Goal: Information Seeking & Learning: Compare options

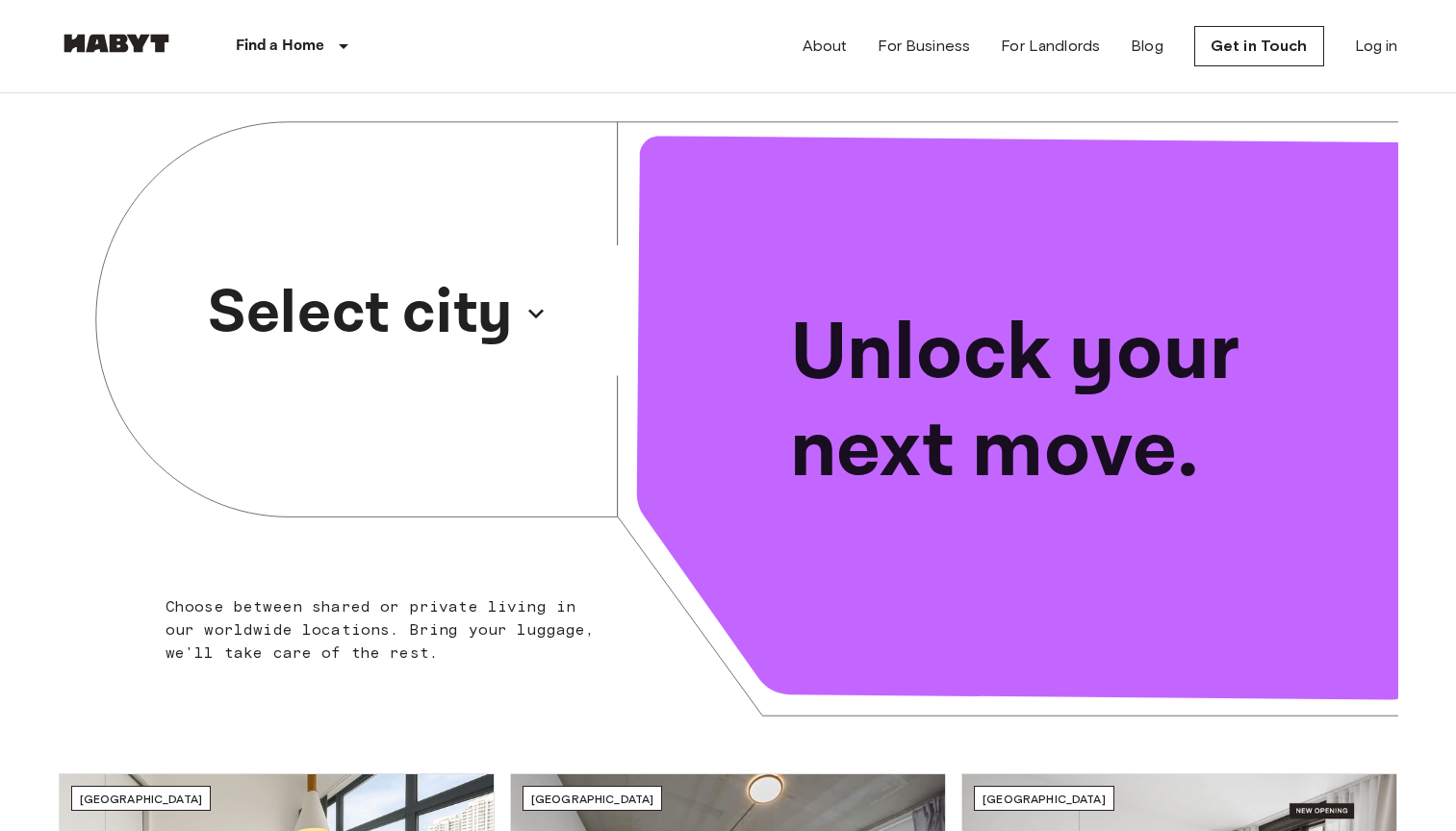
click at [504, 298] on p "Select city" at bounding box center [360, 313] width 305 height 92
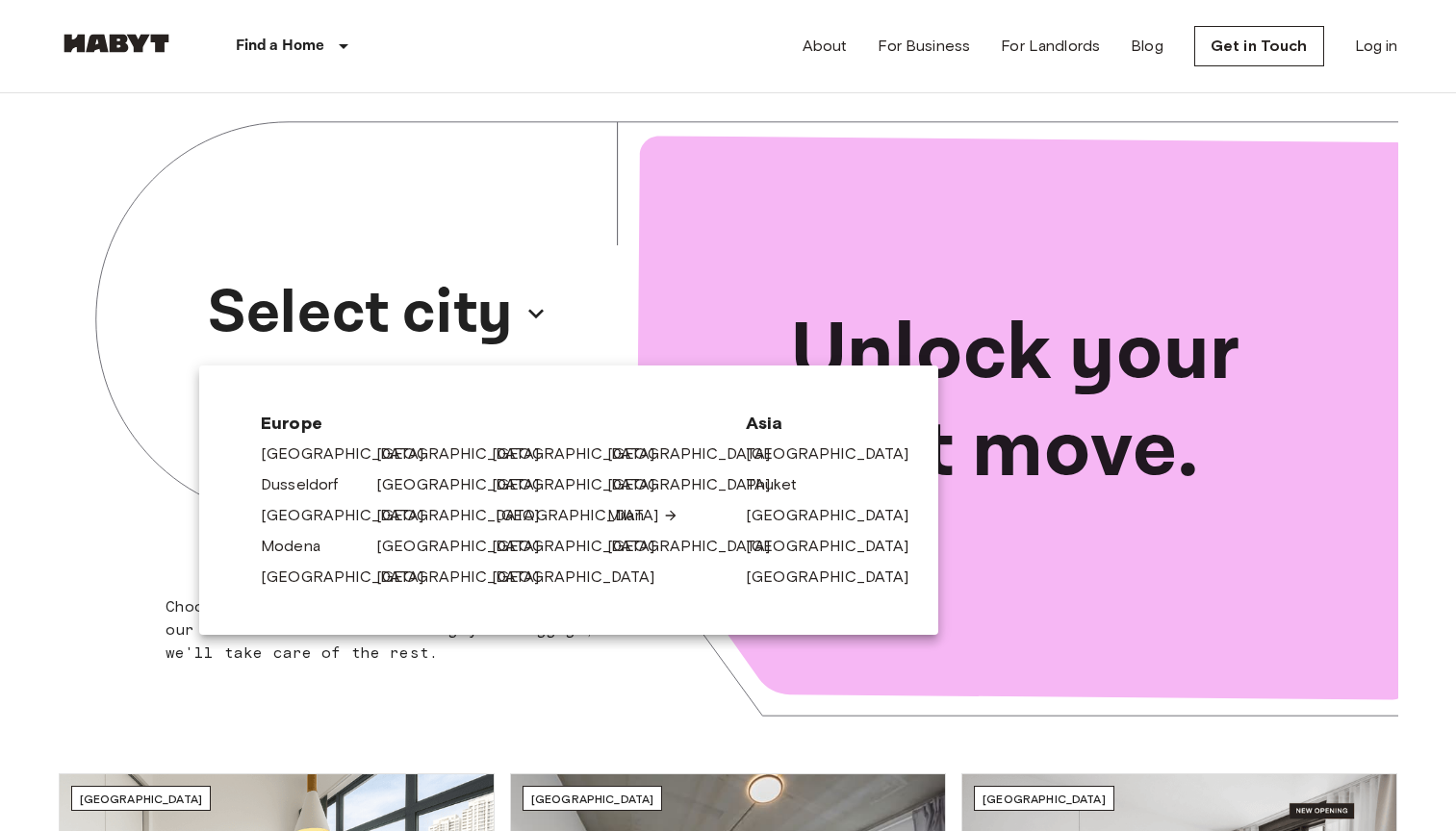
click at [512, 519] on link "[GEOGRAPHIC_DATA]" at bounding box center [586, 515] width 183 height 23
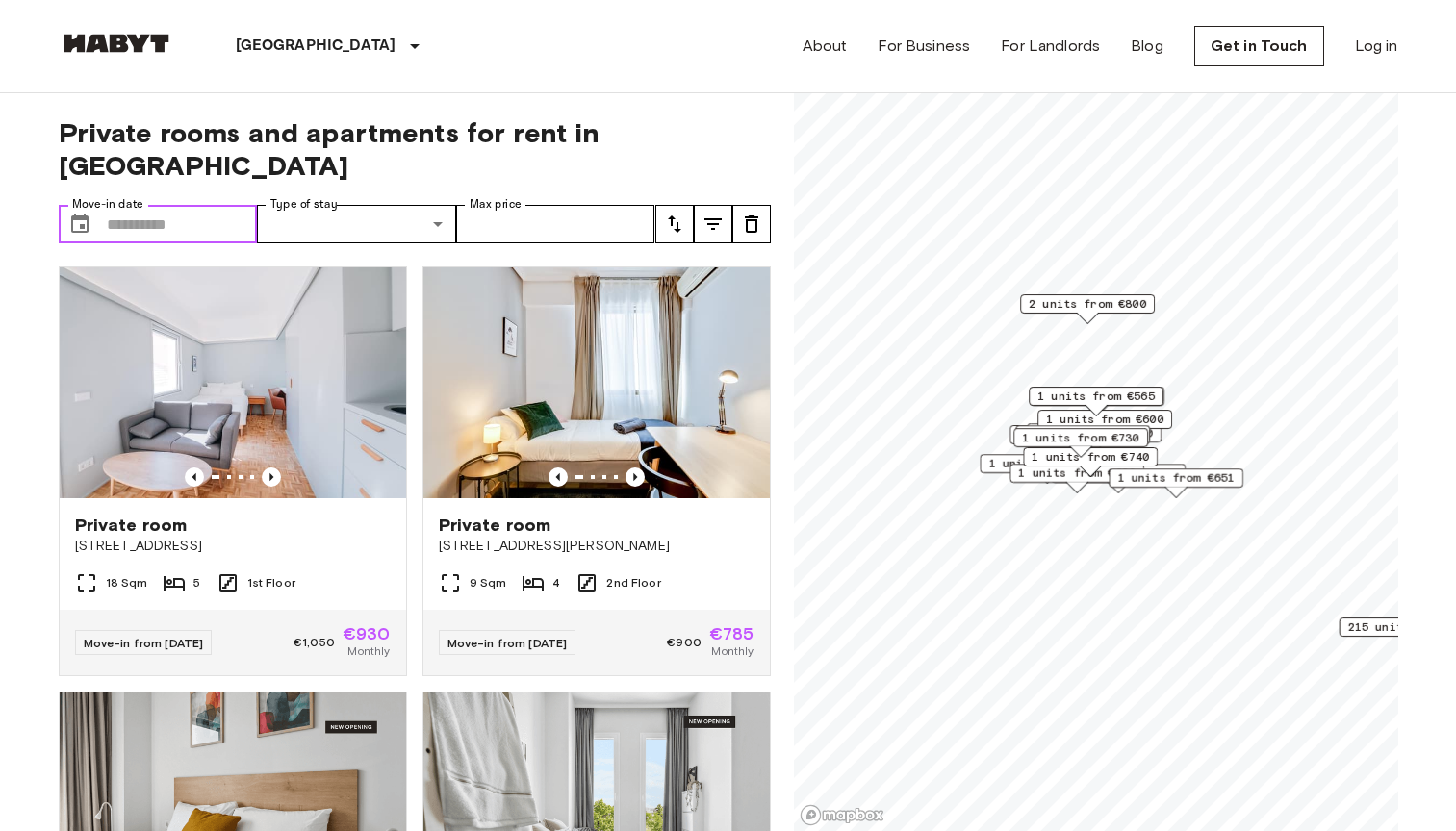
click at [222, 205] on input "Move-in date" at bounding box center [182, 224] width 151 height 38
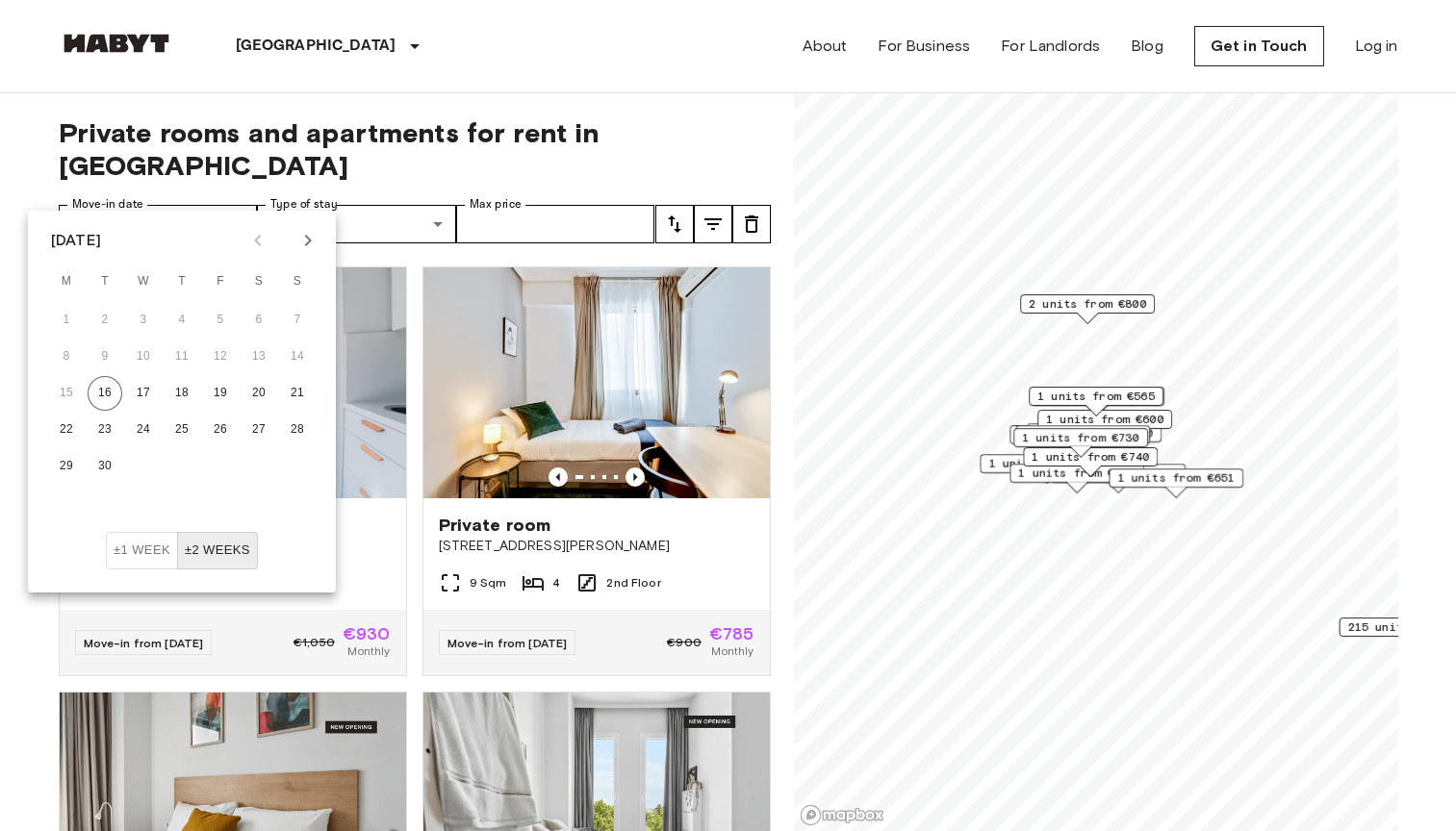
click at [317, 240] on icon "Next month" at bounding box center [307, 240] width 23 height 23
click at [258, 314] on button "1" at bounding box center [258, 320] width 35 height 35
type input "**********"
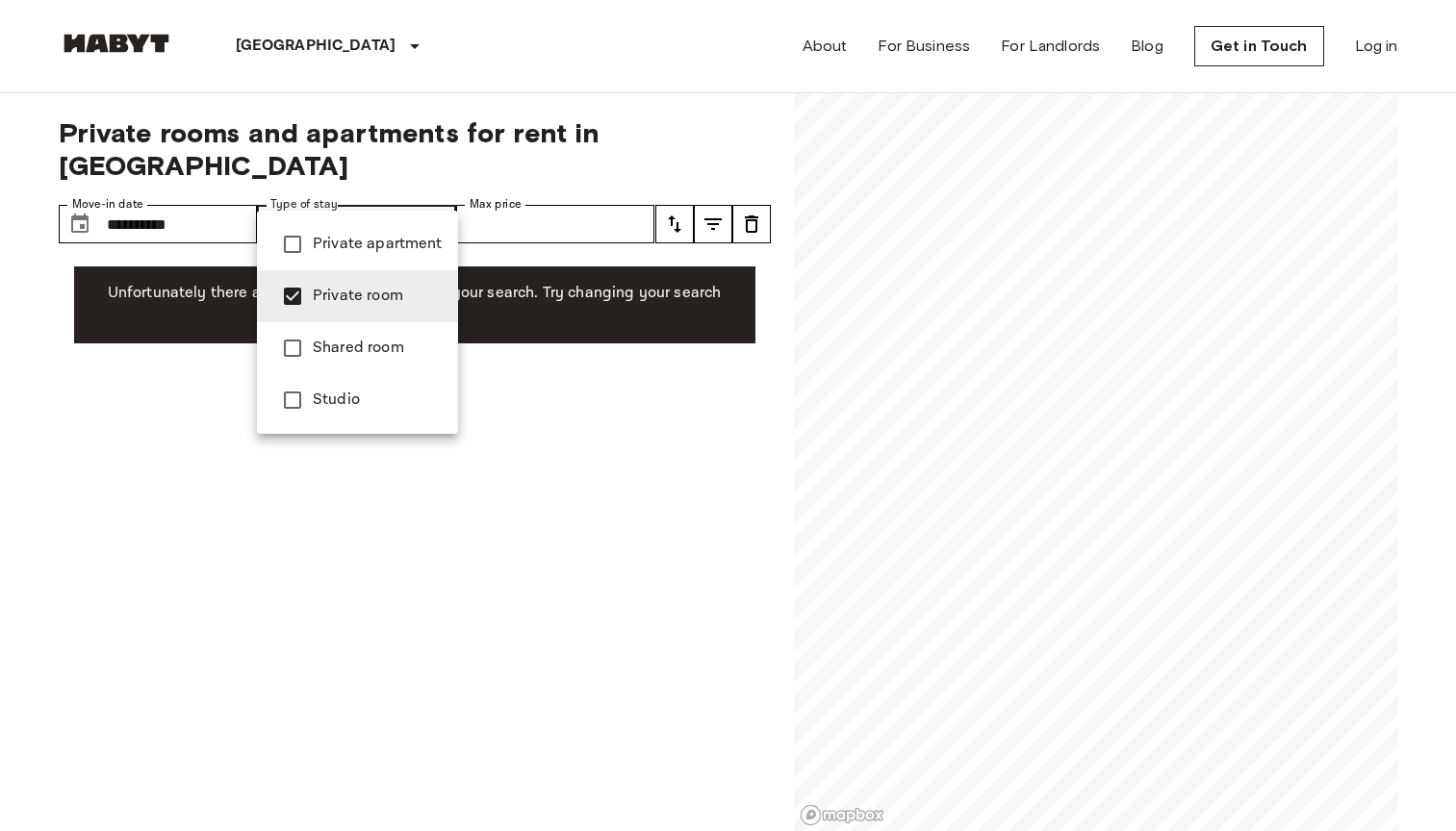
type input "**********"
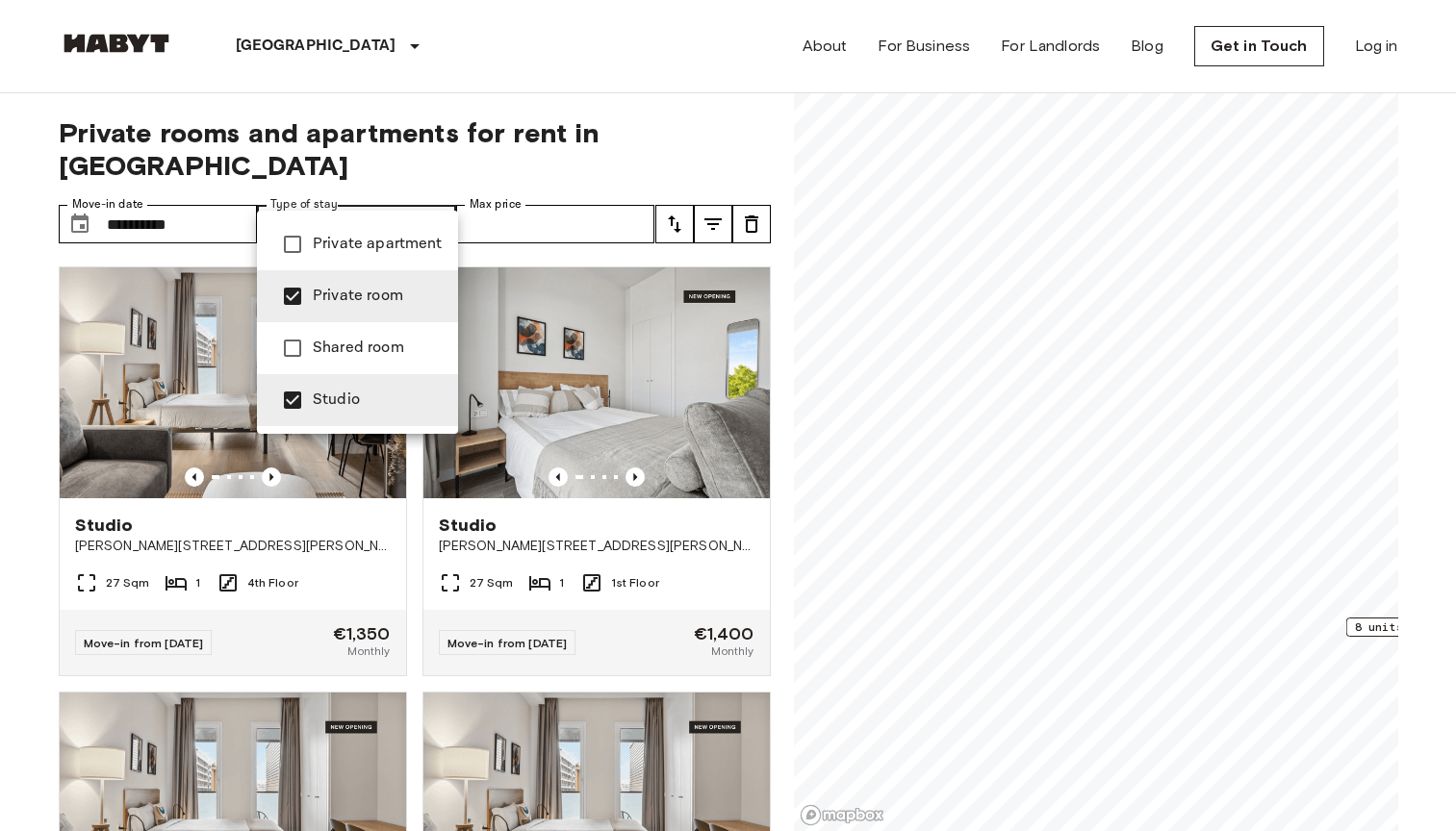
click at [443, 147] on div at bounding box center [728, 415] width 1456 height 831
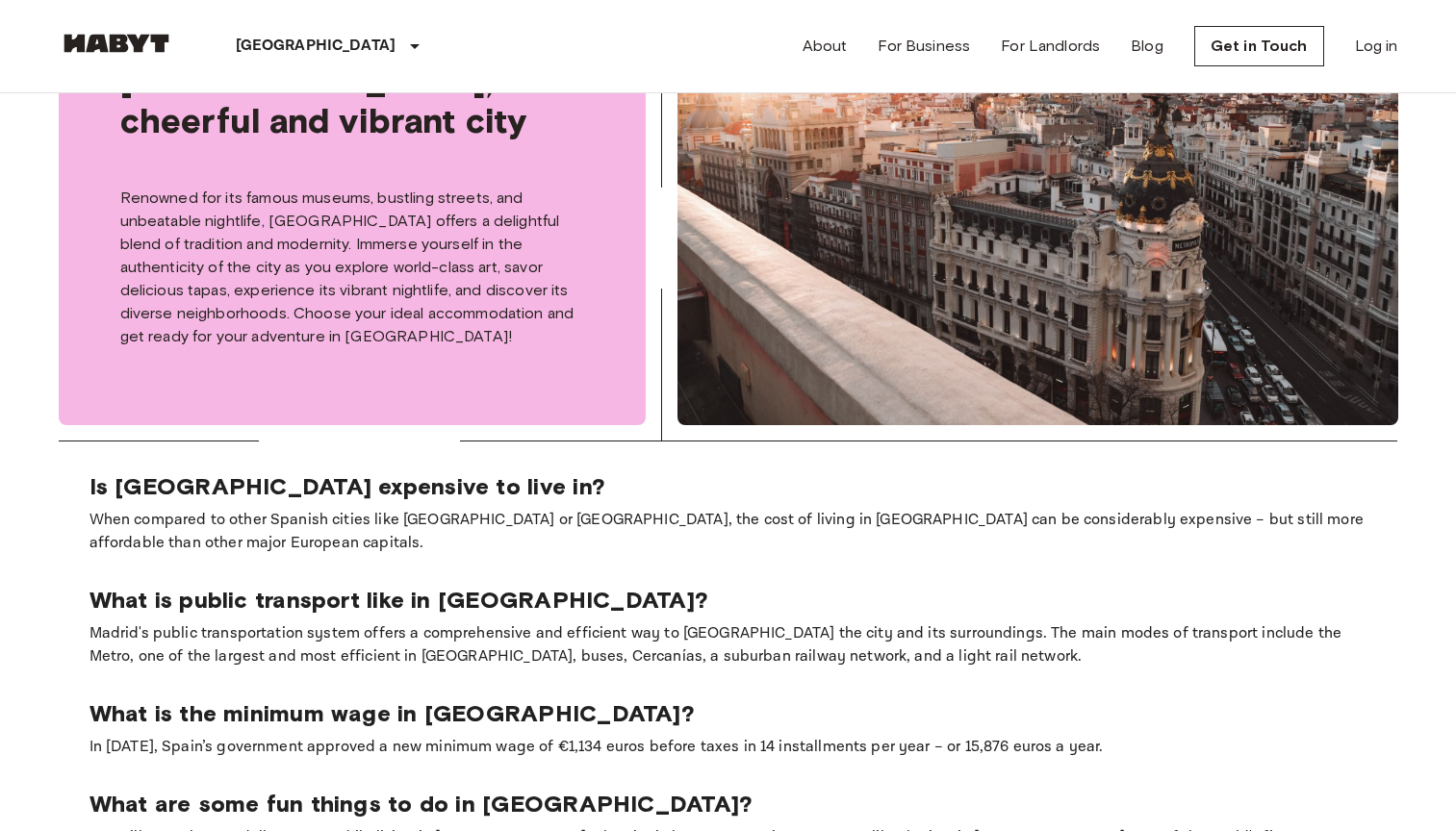
scroll to position [907, 0]
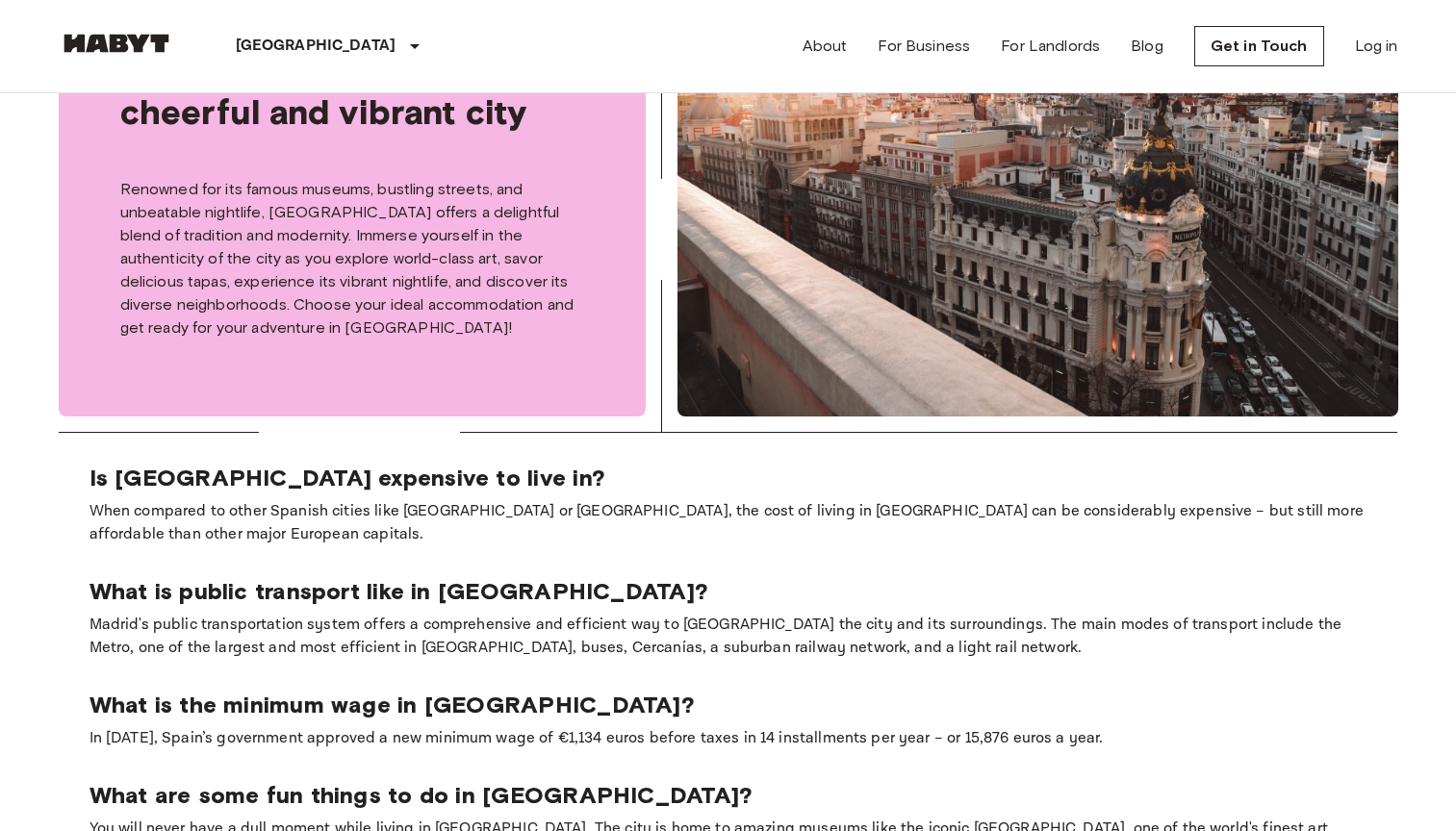
click at [197, 512] on p "When compared to other Spanish cities like [GEOGRAPHIC_DATA] or [GEOGRAPHIC_DAT…" at bounding box center [728, 523] width 1278 height 46
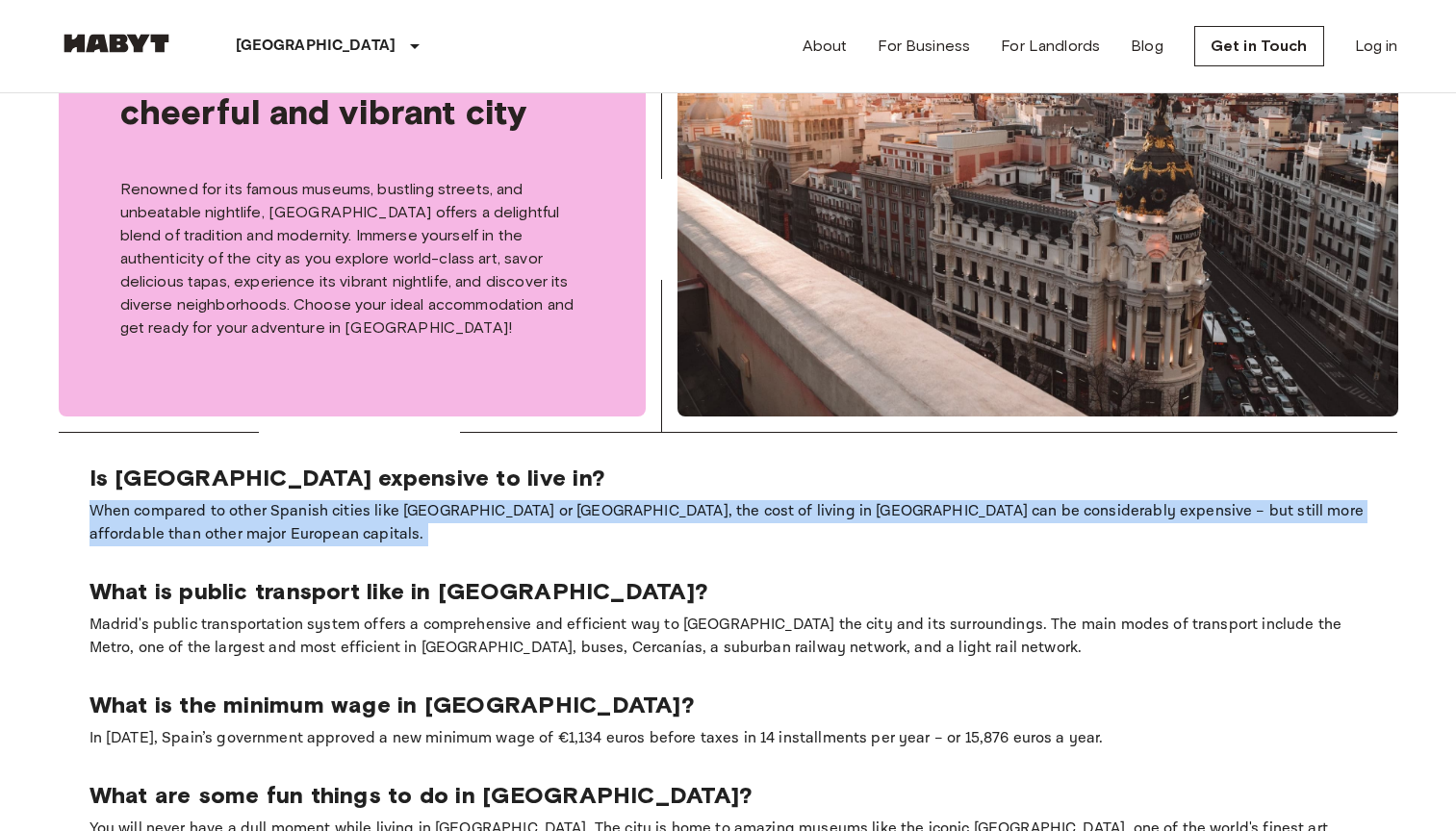
click at [194, 522] on p "When compared to other Spanish cities like [GEOGRAPHIC_DATA] or [GEOGRAPHIC_DAT…" at bounding box center [728, 523] width 1278 height 46
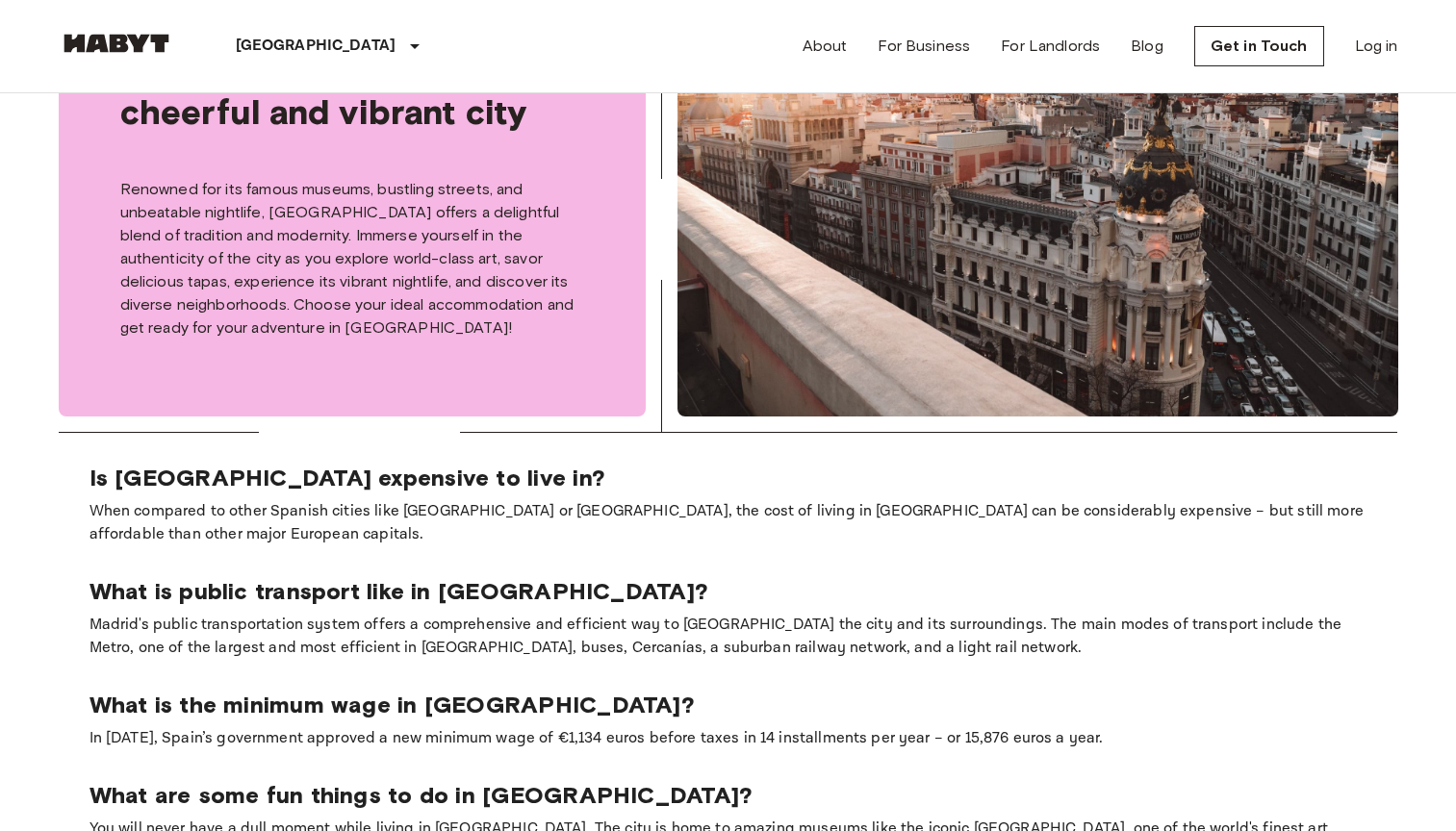
click at [194, 522] on p "When compared to other Spanish cities like [GEOGRAPHIC_DATA] or [GEOGRAPHIC_DAT…" at bounding box center [728, 523] width 1278 height 46
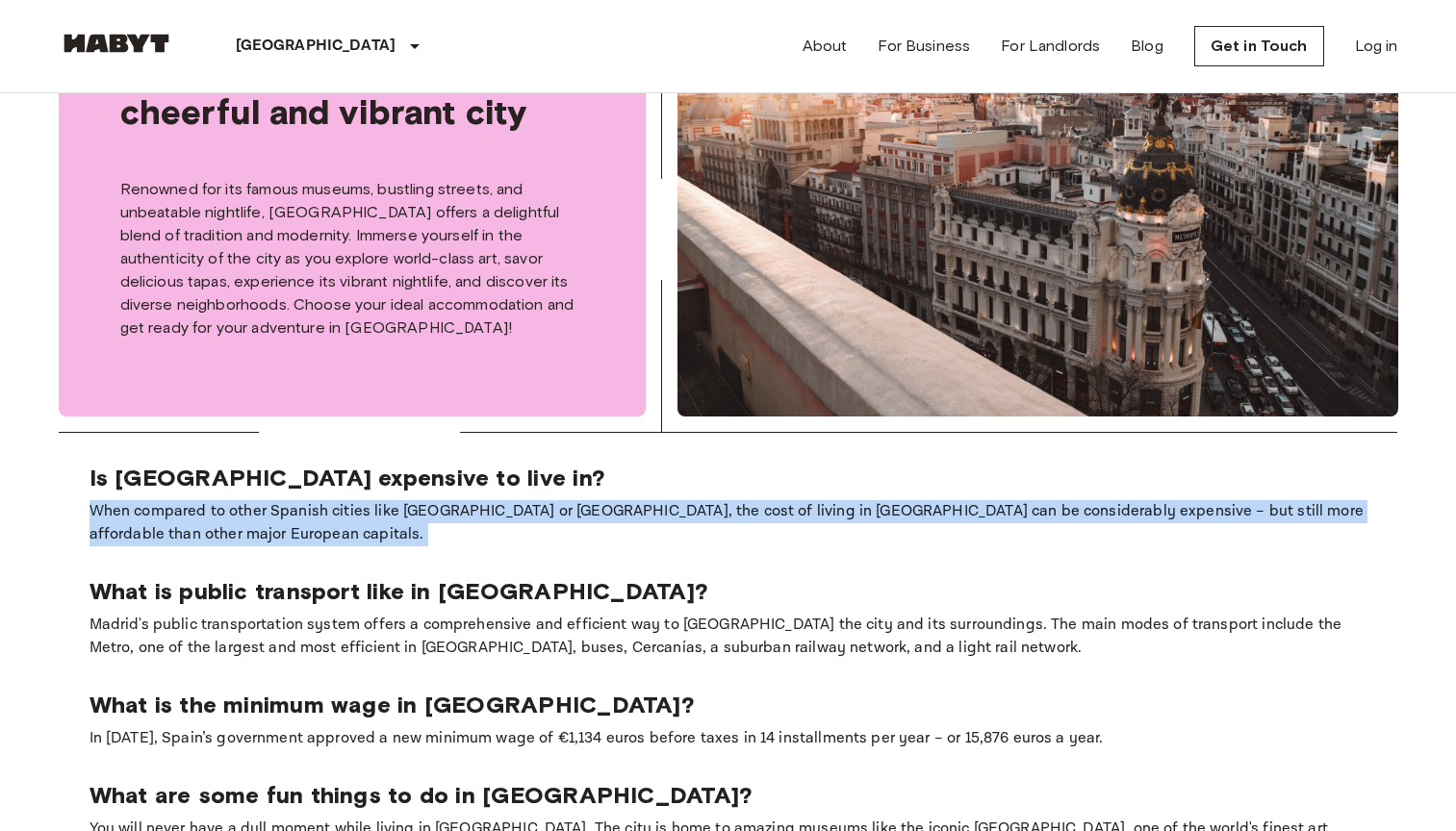
click at [206, 503] on p "When compared to other Spanish cities like [GEOGRAPHIC_DATA] or [GEOGRAPHIC_DAT…" at bounding box center [728, 523] width 1278 height 46
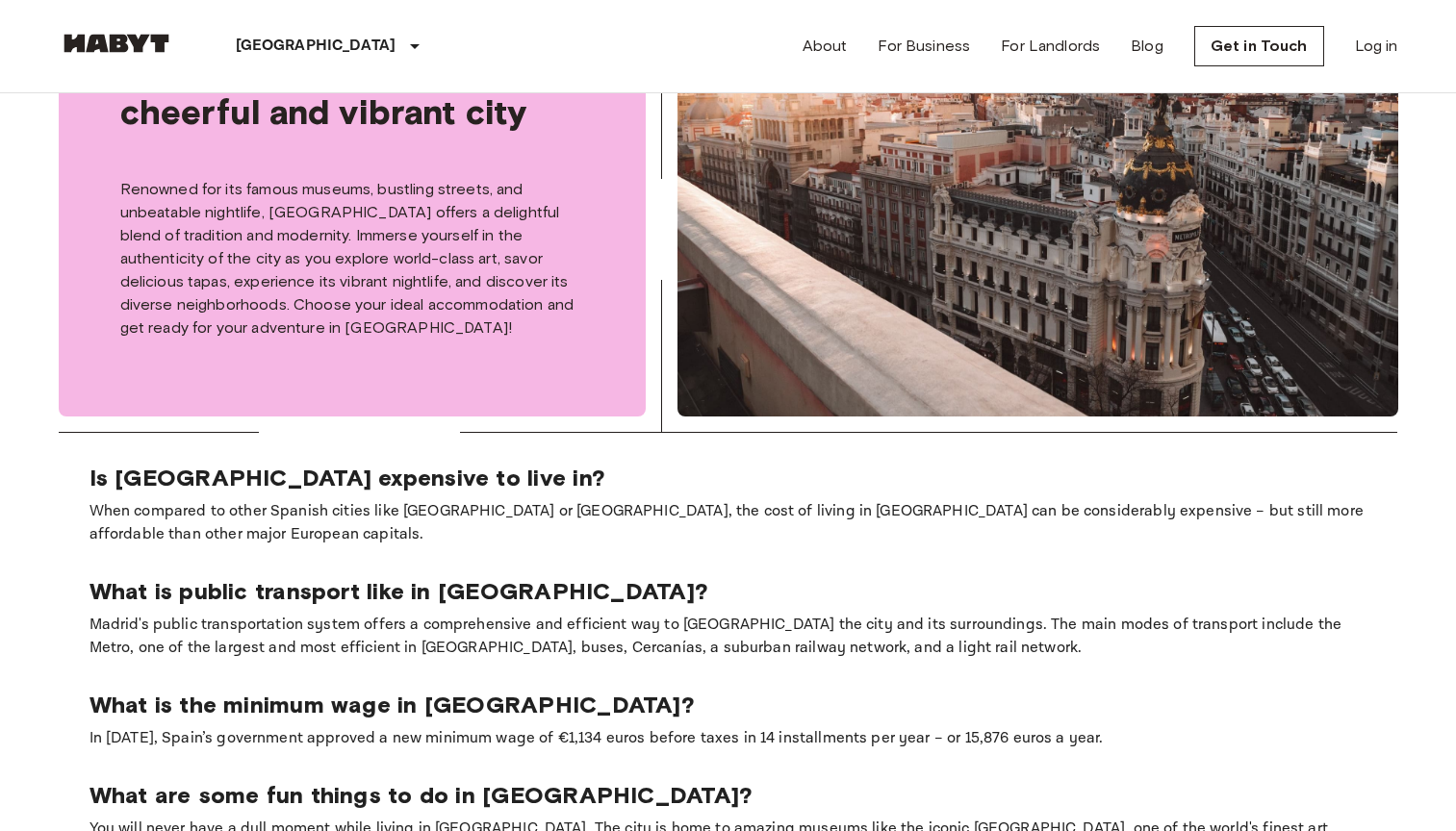
click at [206, 503] on p "When compared to other Spanish cities like [GEOGRAPHIC_DATA] or [GEOGRAPHIC_DAT…" at bounding box center [728, 523] width 1278 height 46
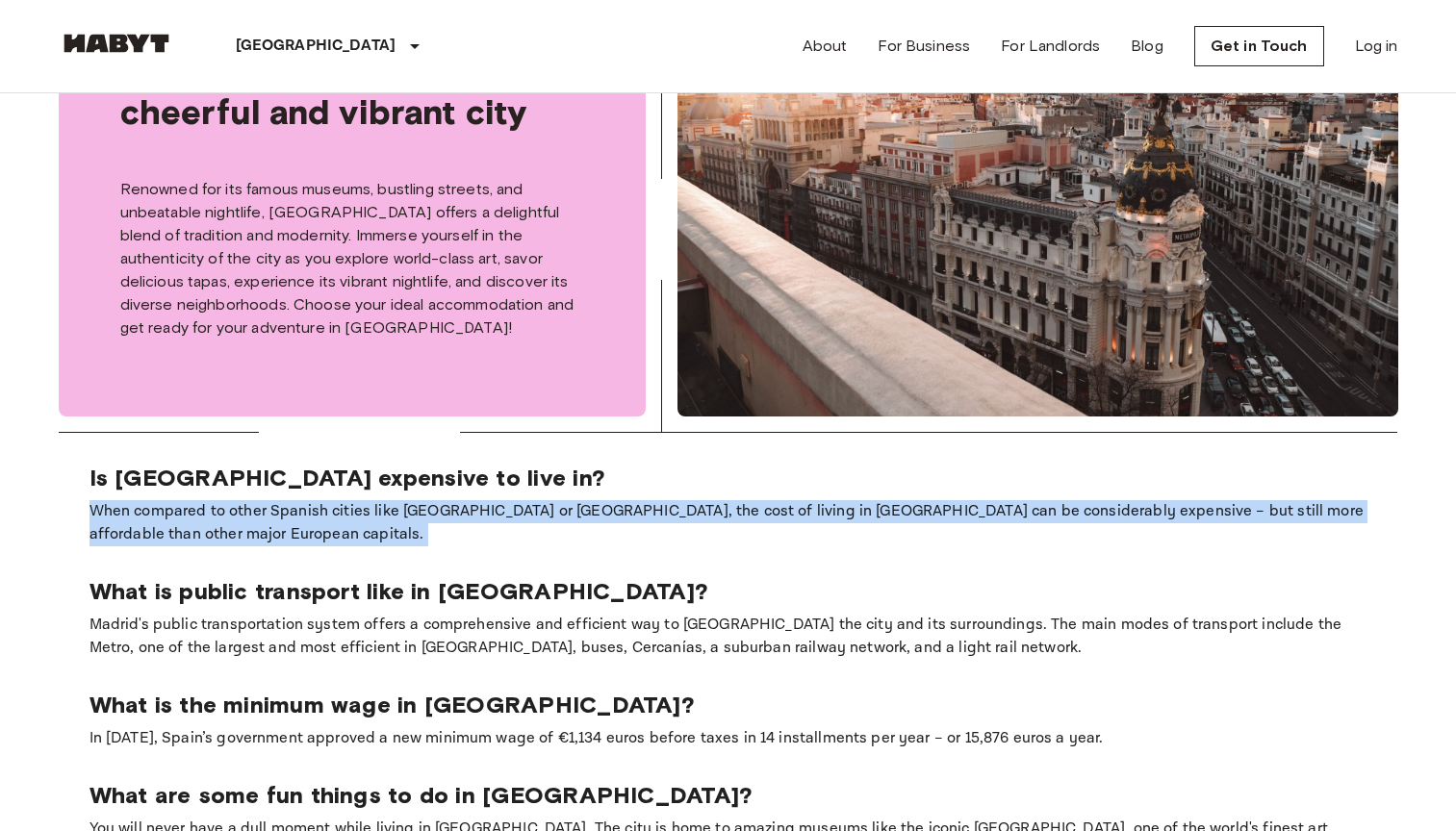
click at [203, 519] on p "When compared to other Spanish cities like [GEOGRAPHIC_DATA] or [GEOGRAPHIC_DAT…" at bounding box center [728, 523] width 1278 height 46
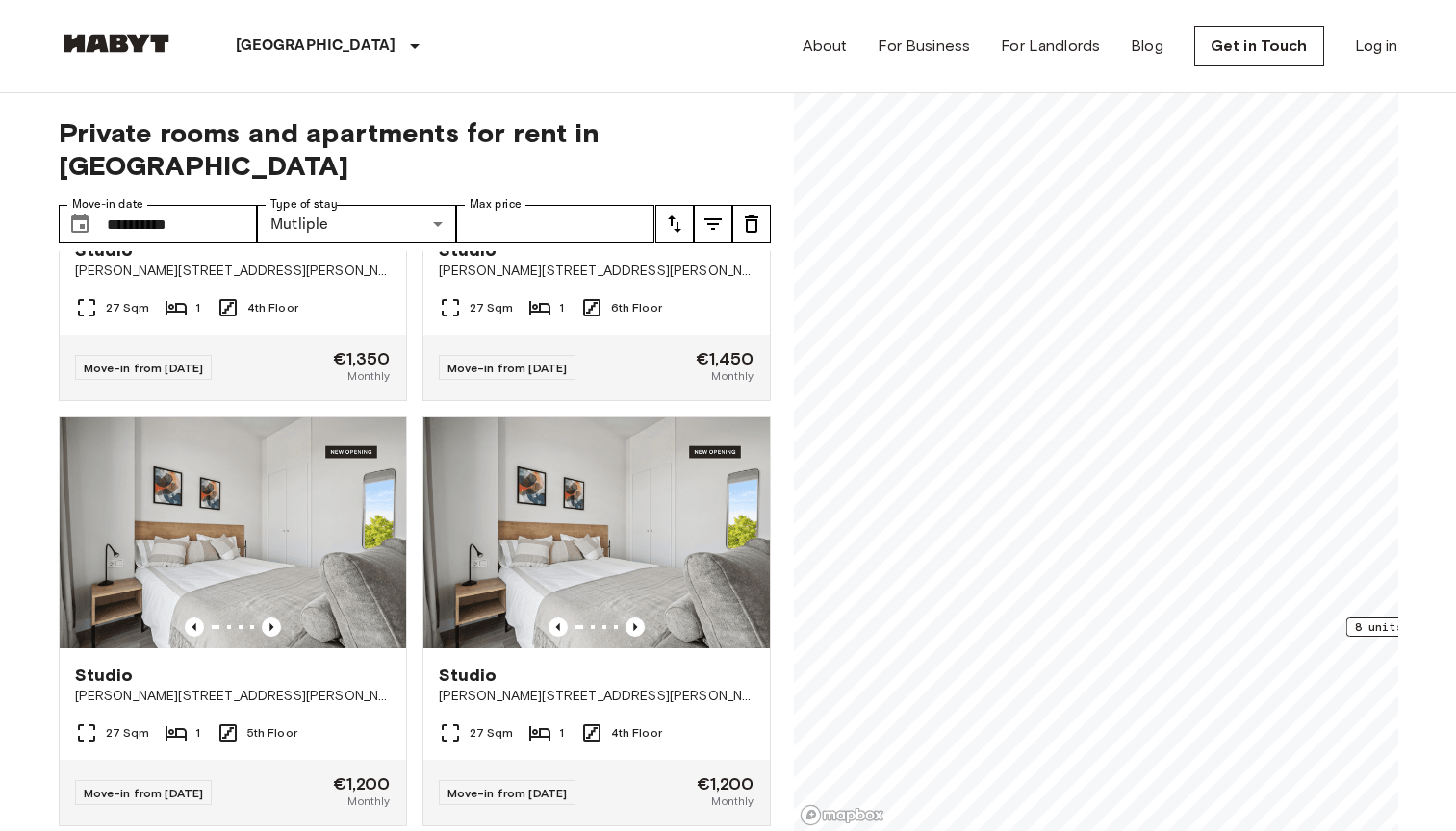
scroll to position [0, 0]
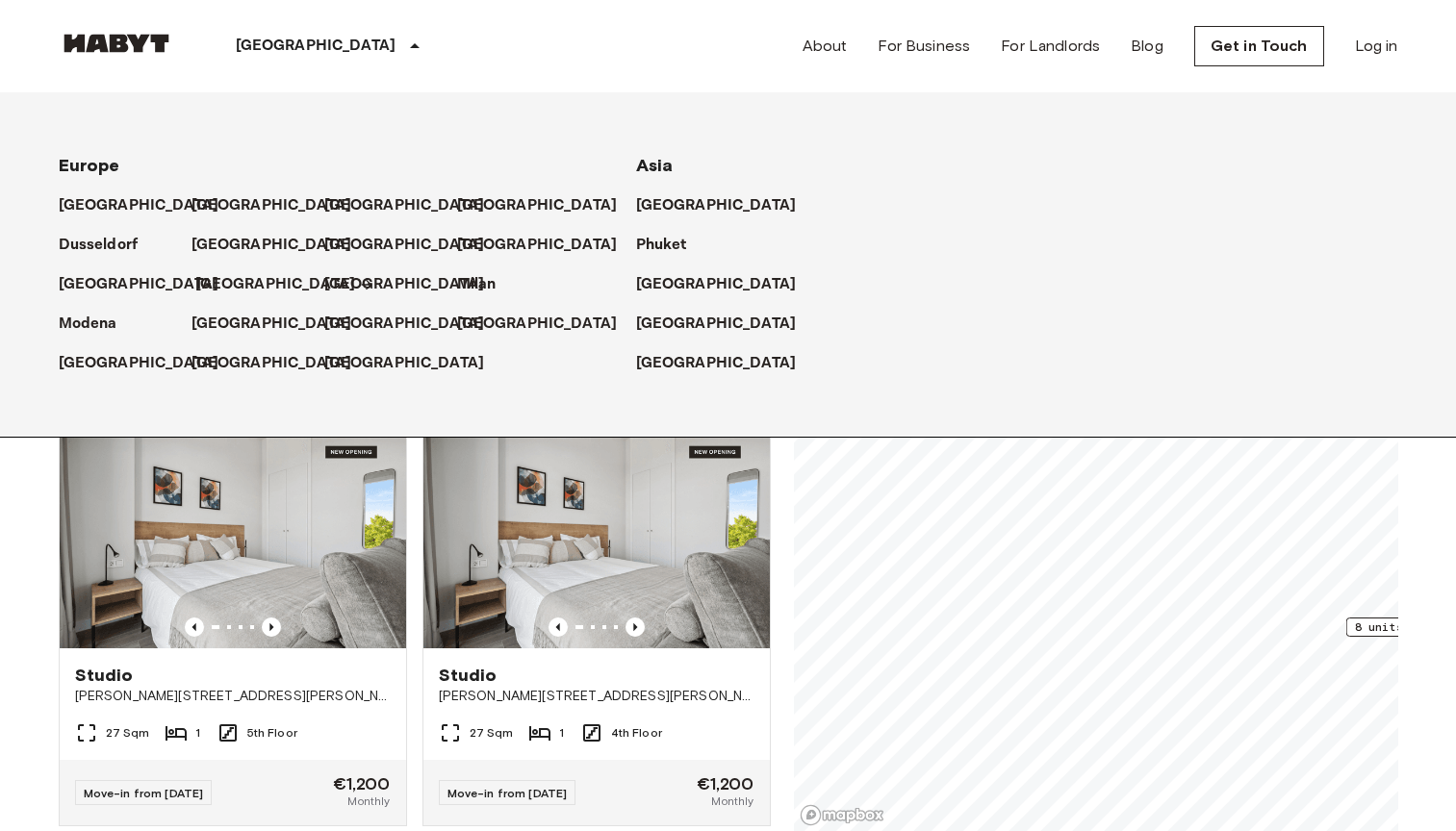
click at [220, 287] on p "[GEOGRAPHIC_DATA]" at bounding box center [275, 284] width 161 height 23
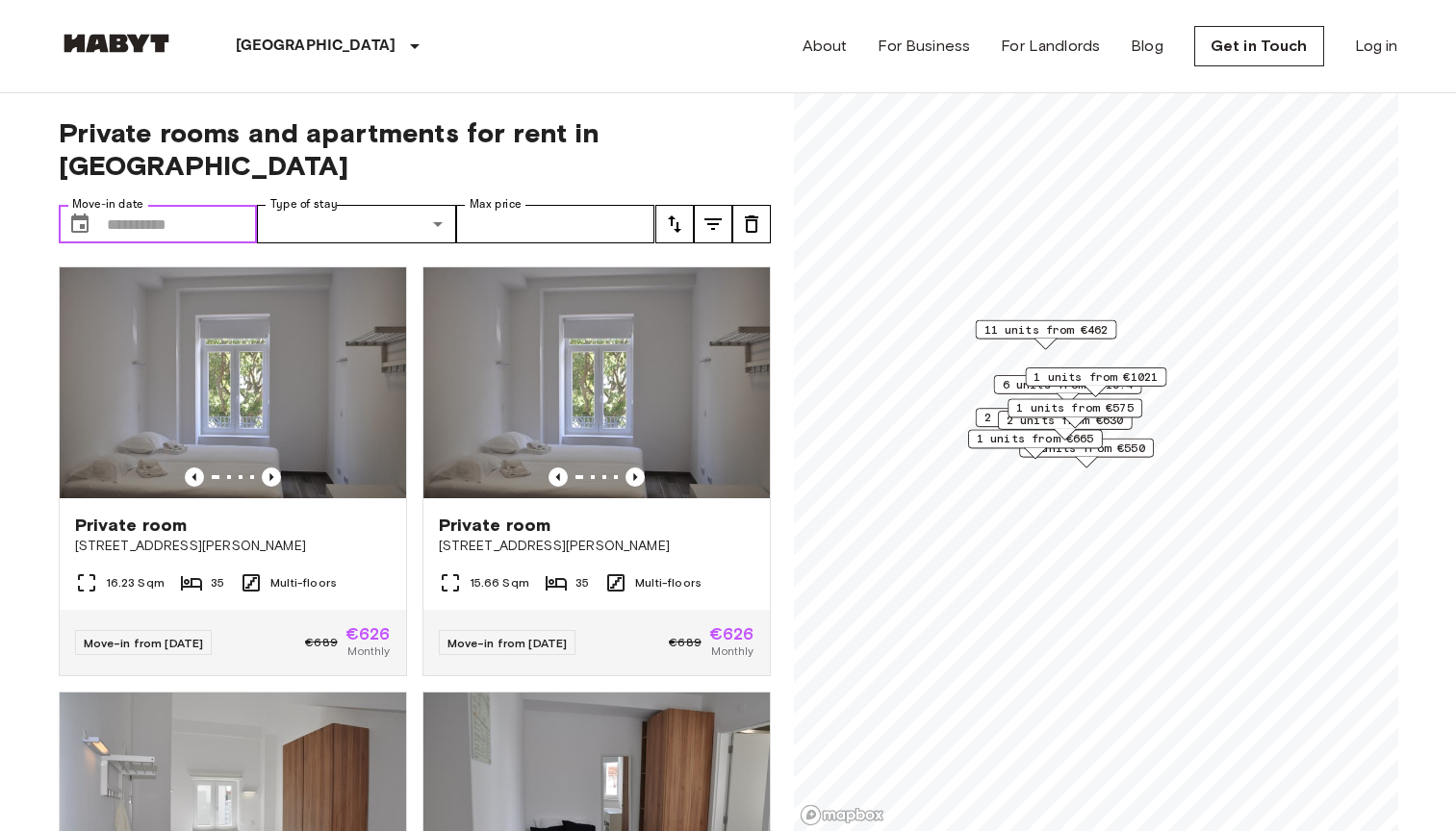
click at [215, 205] on input "Move-in date" at bounding box center [182, 224] width 151 height 38
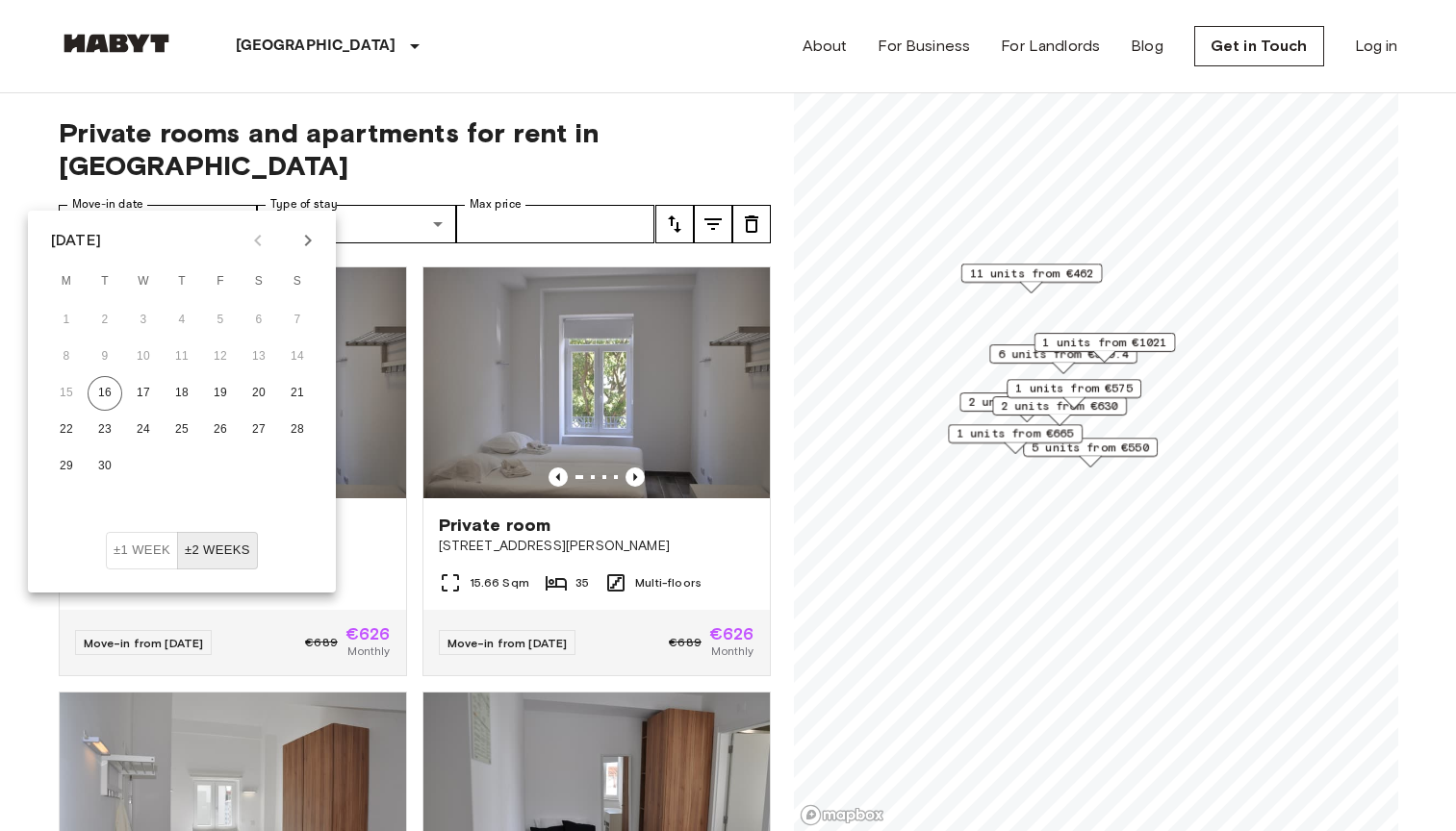
click at [308, 246] on icon "Next month" at bounding box center [307, 240] width 23 height 23
click at [257, 319] on button "1" at bounding box center [258, 320] width 35 height 35
type input "**********"
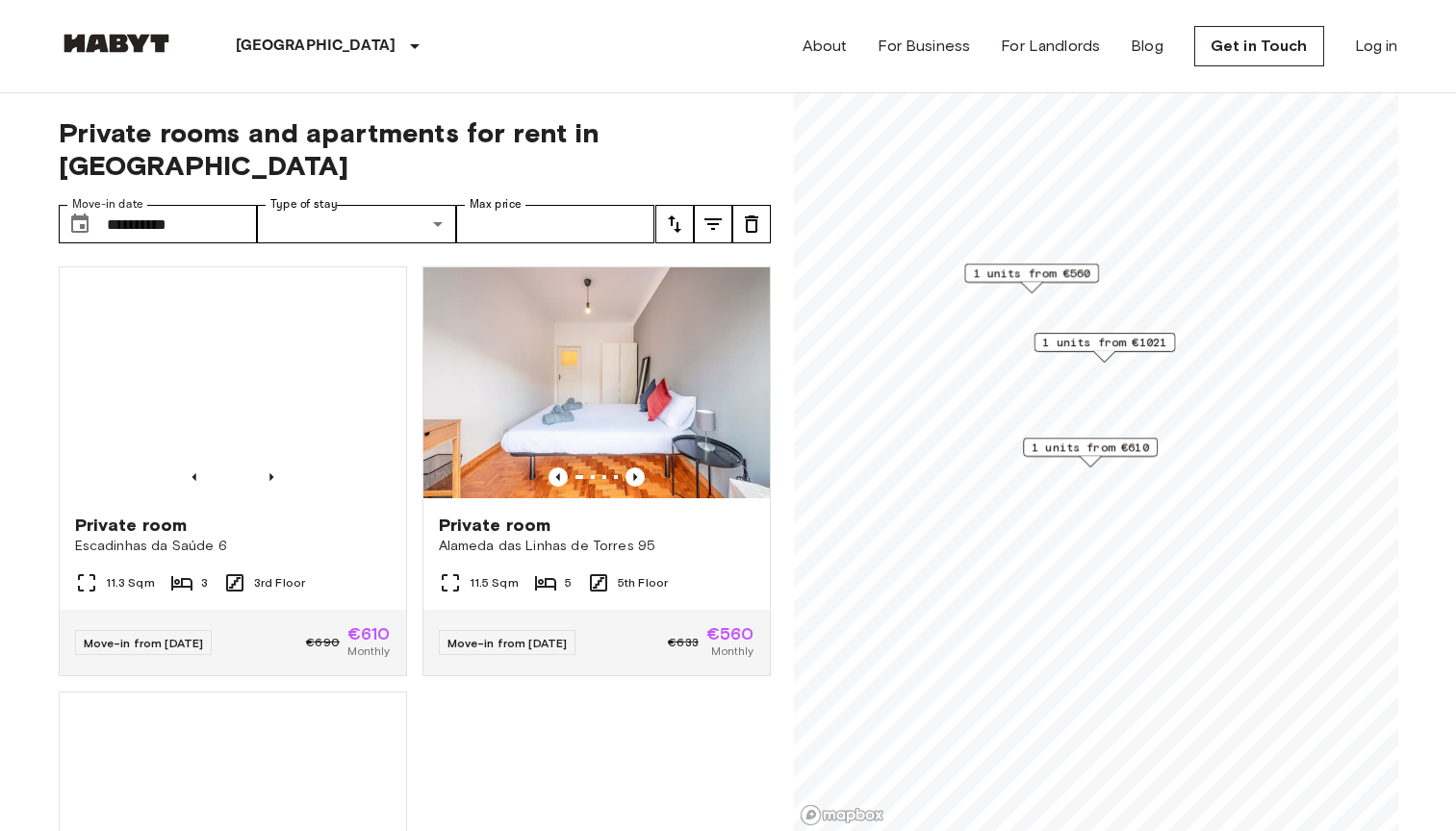
click at [432, 143] on span "Private rooms and apartments for rent in [GEOGRAPHIC_DATA]" at bounding box center [415, 148] width 712 height 65
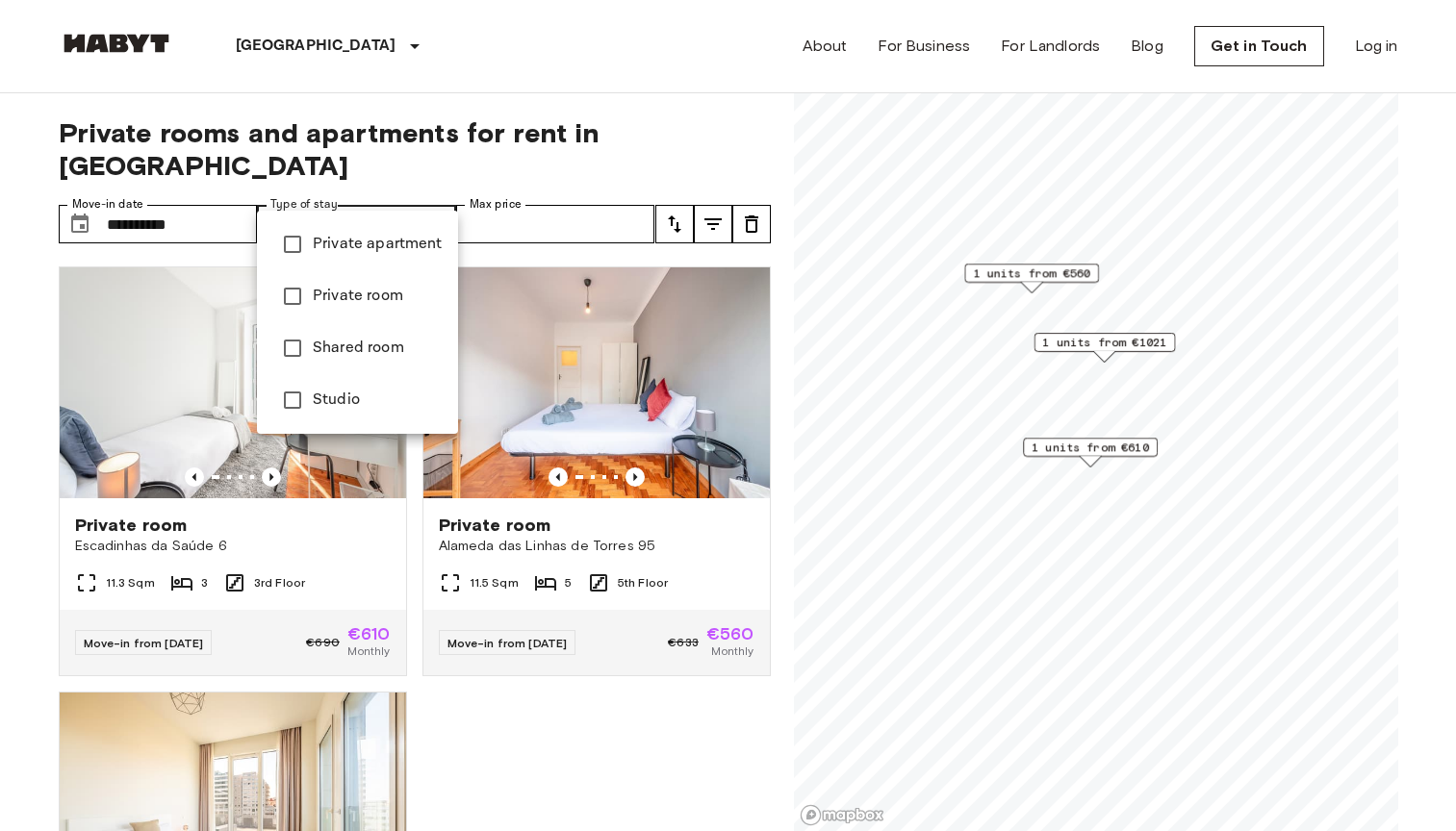
click at [341, 294] on span "Private room" at bounding box center [378, 296] width 130 height 23
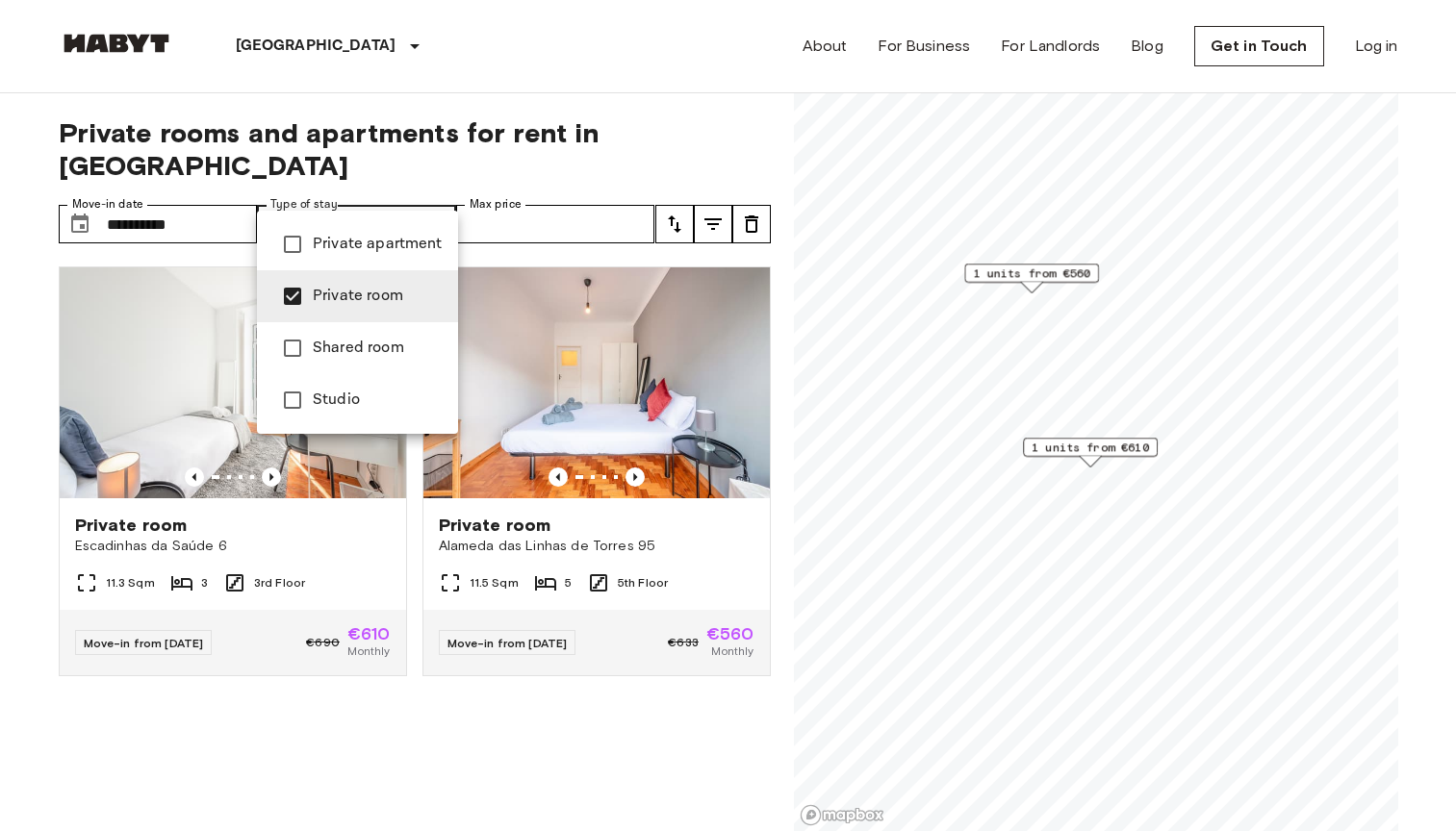
click at [336, 393] on span "Studio" at bounding box center [378, 400] width 130 height 23
type input "**********"
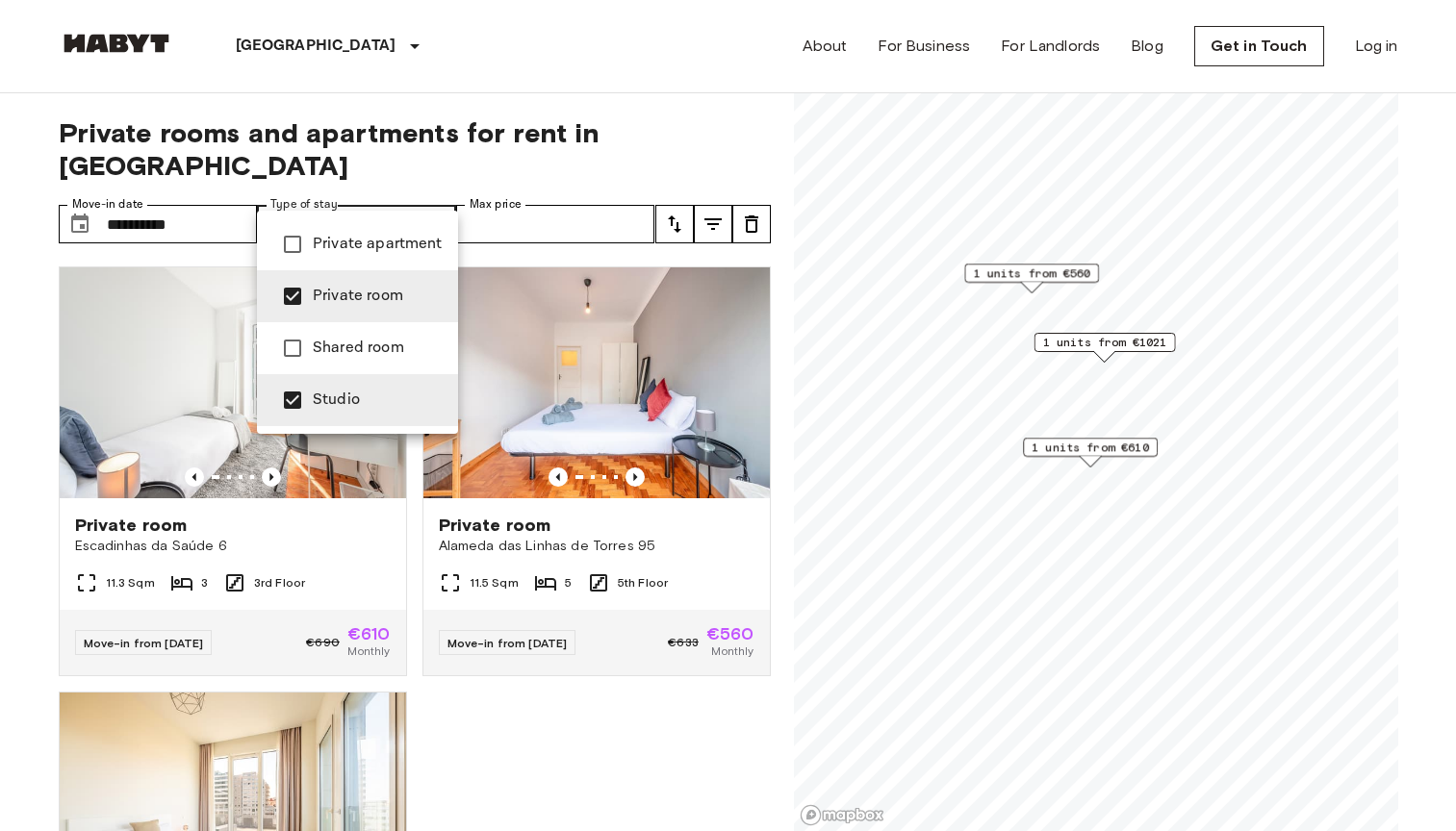
click at [21, 450] on div at bounding box center [728, 415] width 1456 height 831
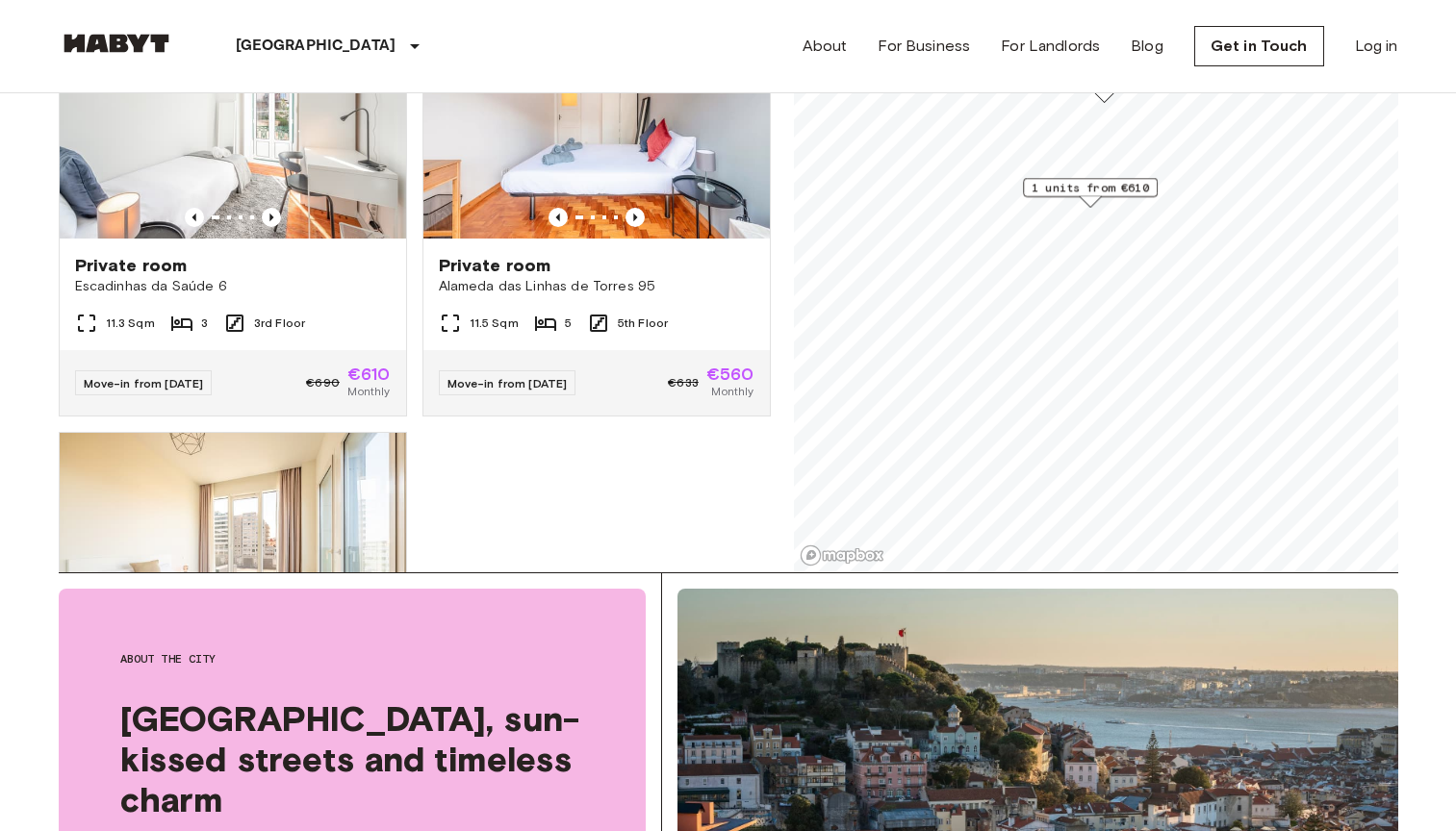
scroll to position [283, 0]
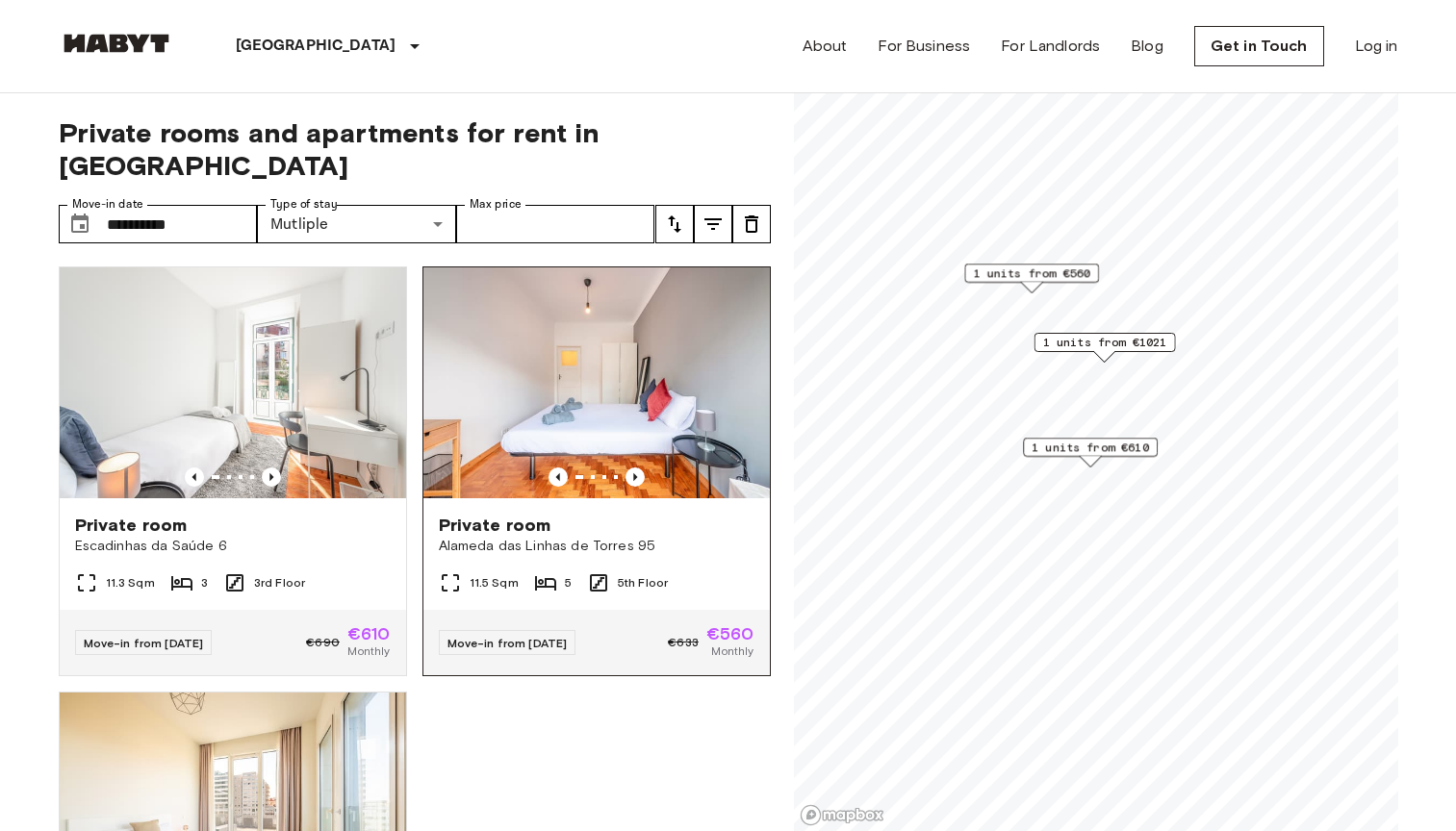
scroll to position [0, 0]
click at [634, 473] on icon "Previous image" at bounding box center [635, 477] width 4 height 8
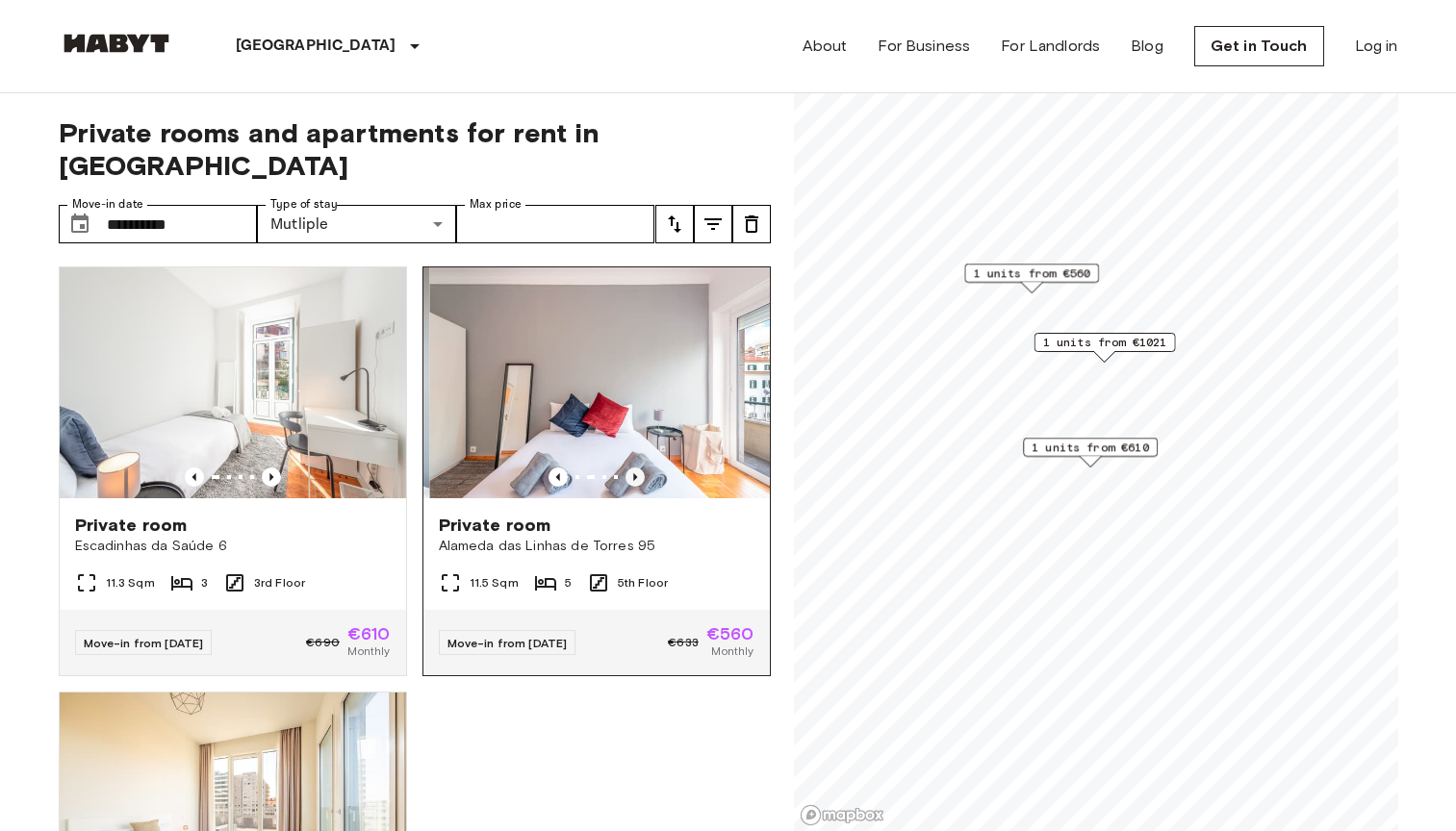
click at [634, 473] on icon "Previous image" at bounding box center [635, 477] width 4 height 8
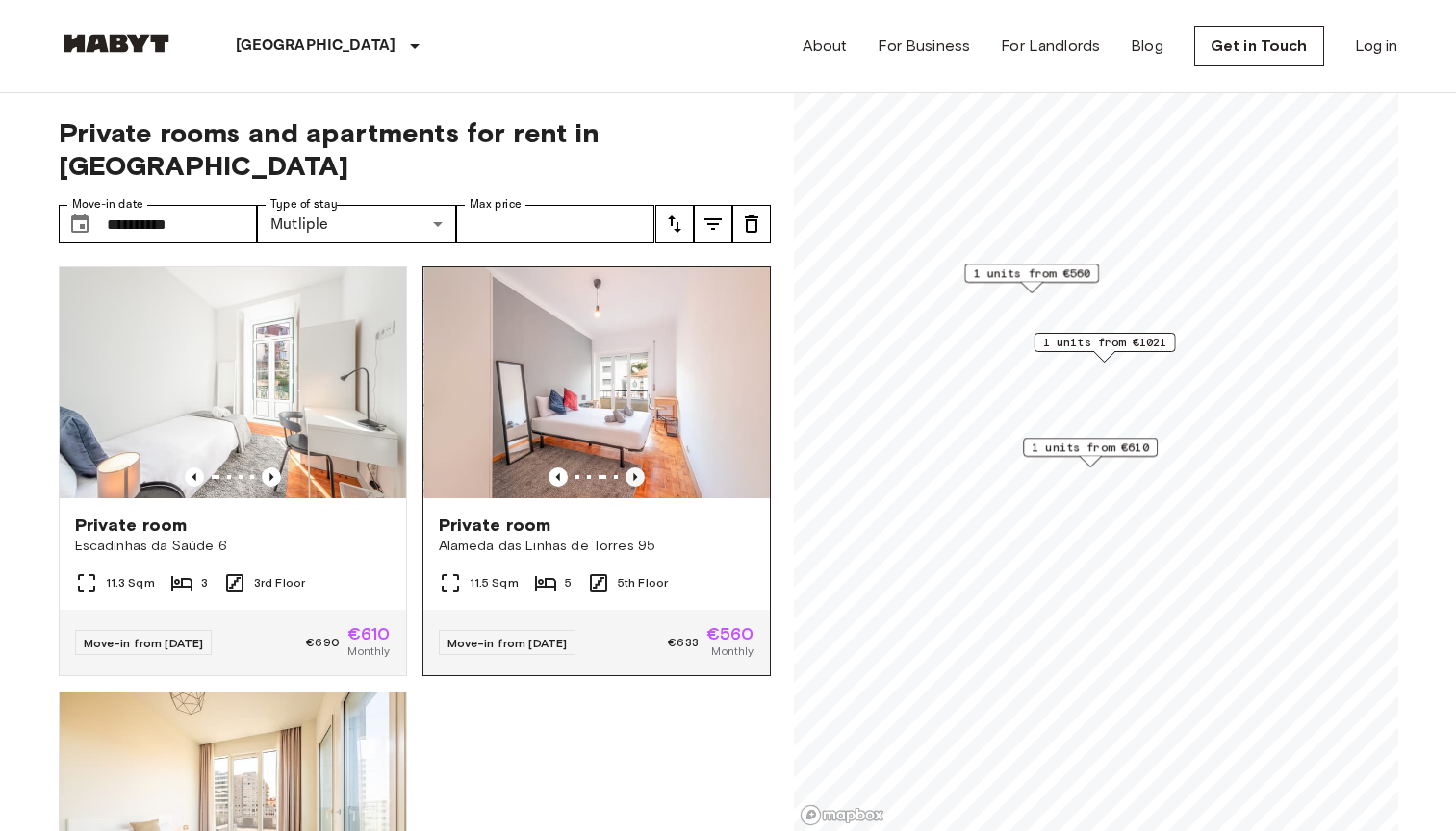
click at [634, 473] on icon "Previous image" at bounding box center [635, 477] width 4 height 8
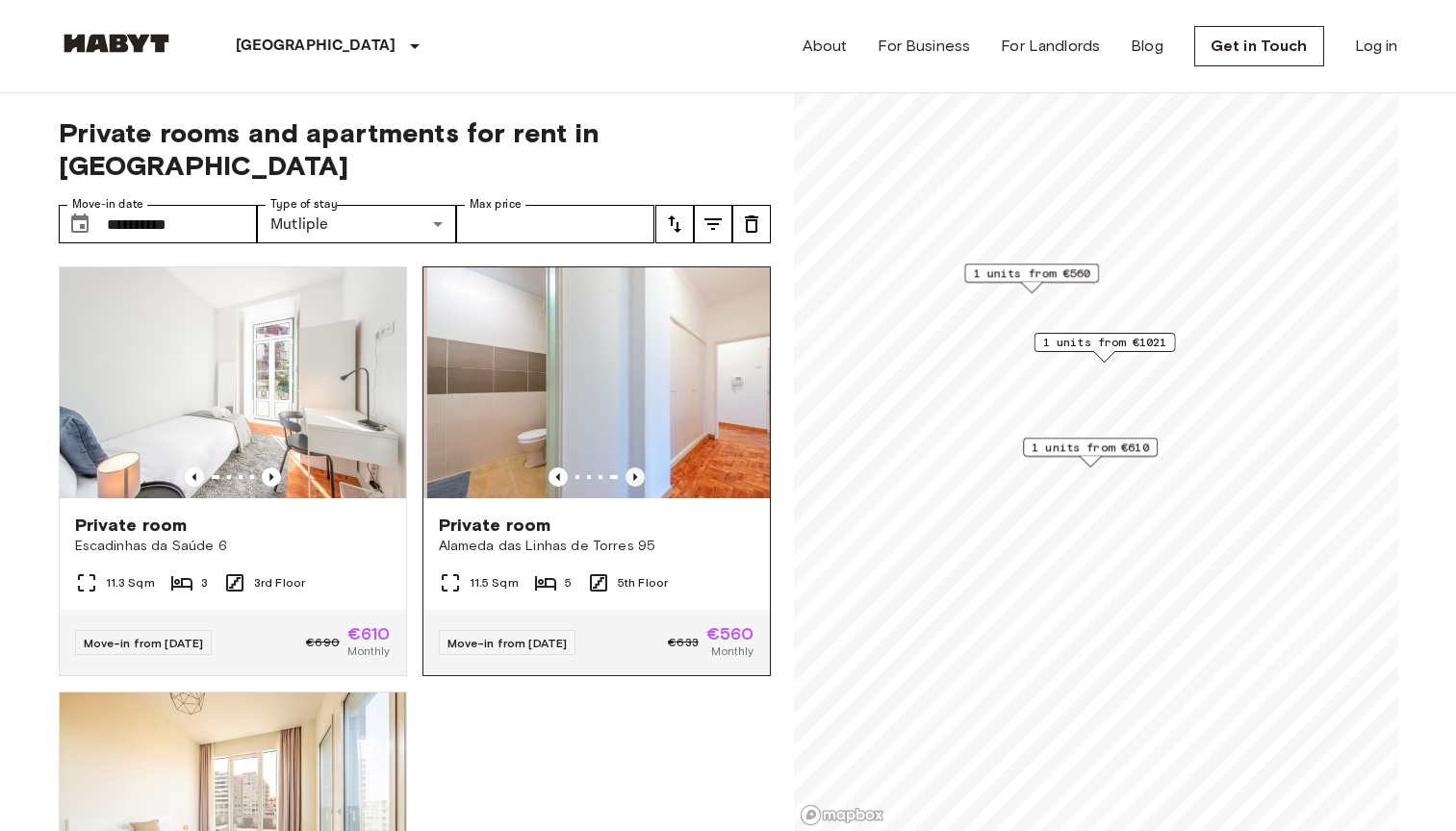
click at [634, 473] on icon "Previous image" at bounding box center [635, 477] width 4 height 8
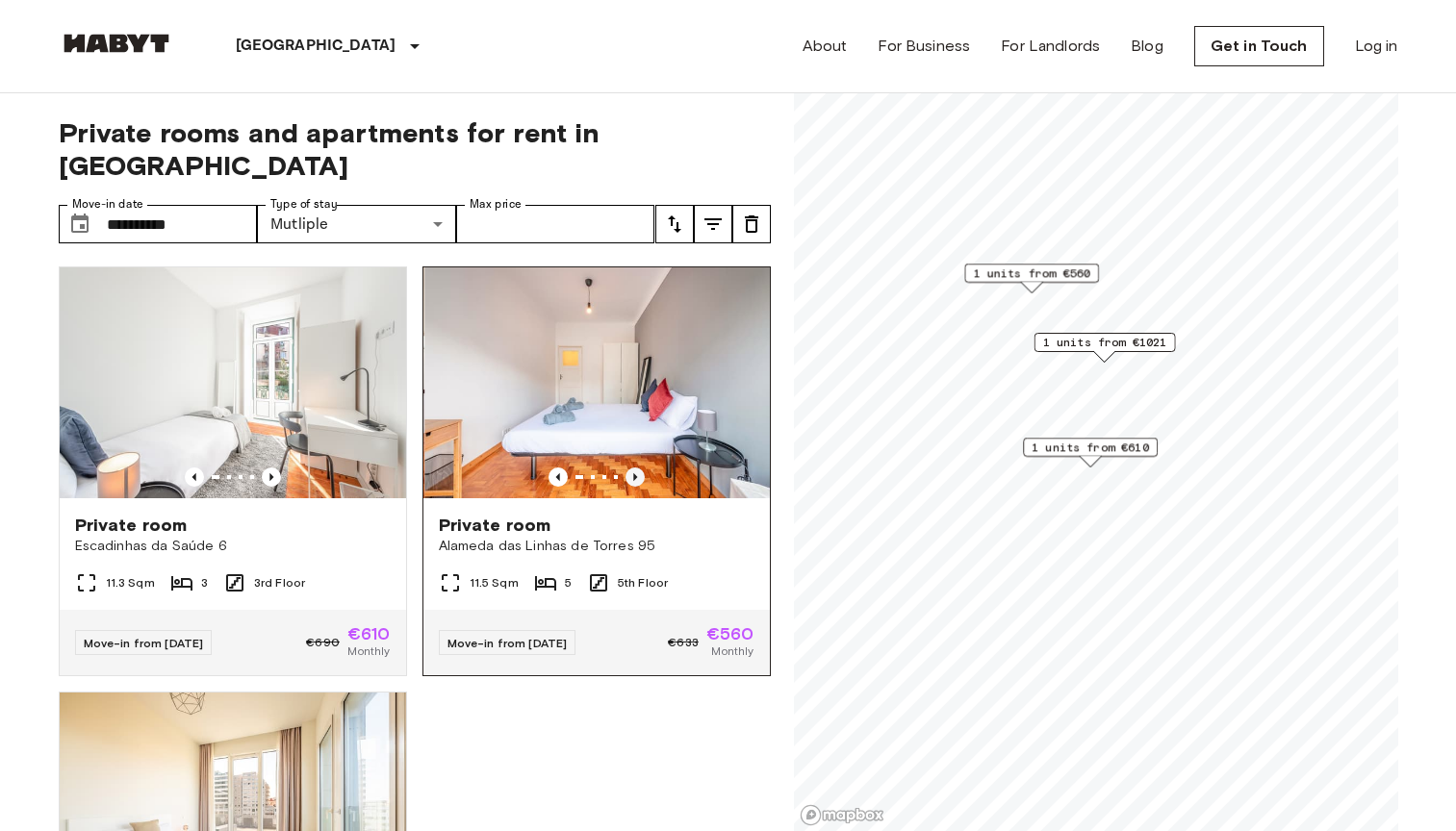
click at [634, 473] on icon "Previous image" at bounding box center [635, 477] width 4 height 8
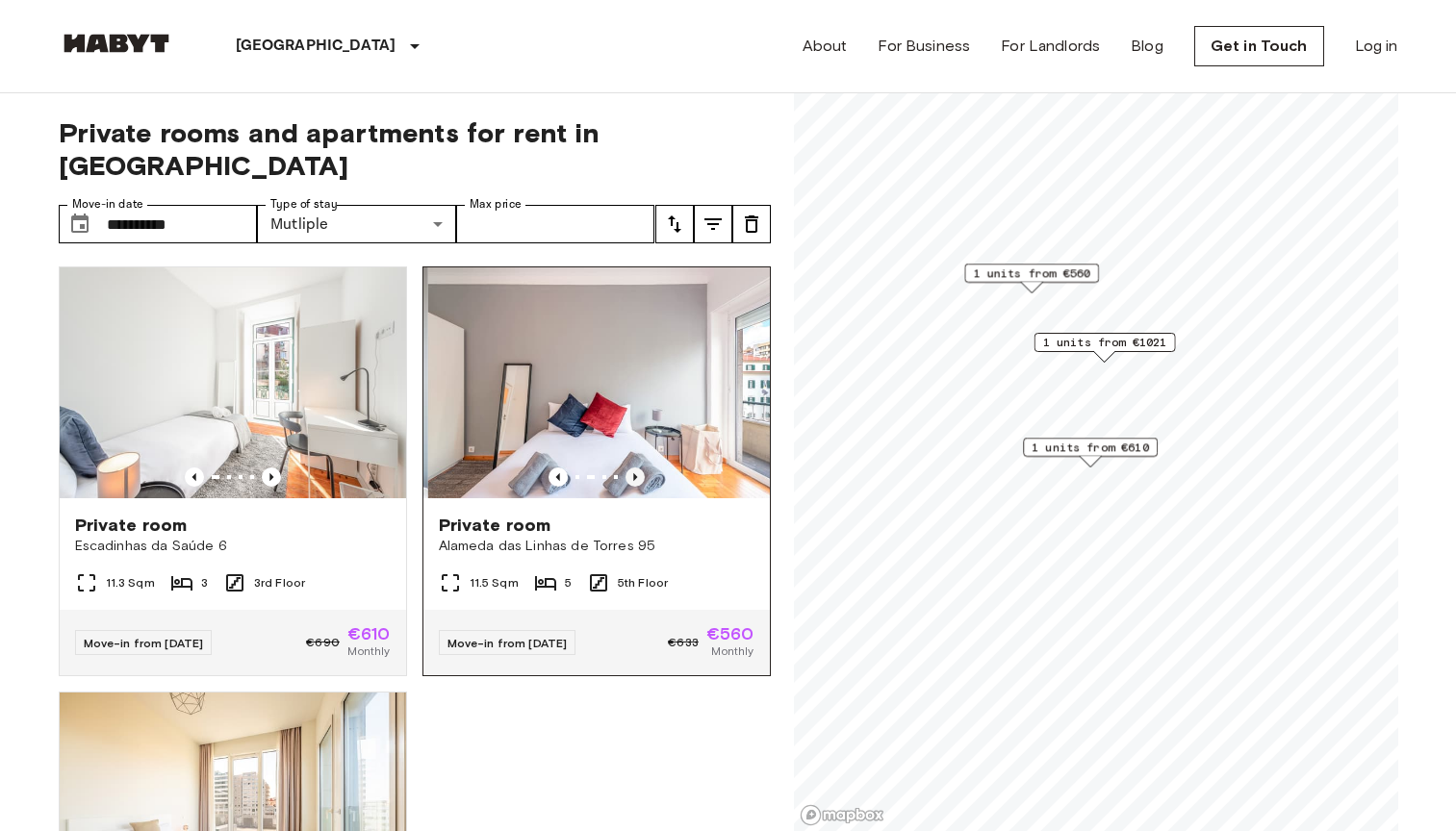
click at [634, 473] on icon "Previous image" at bounding box center [635, 477] width 4 height 8
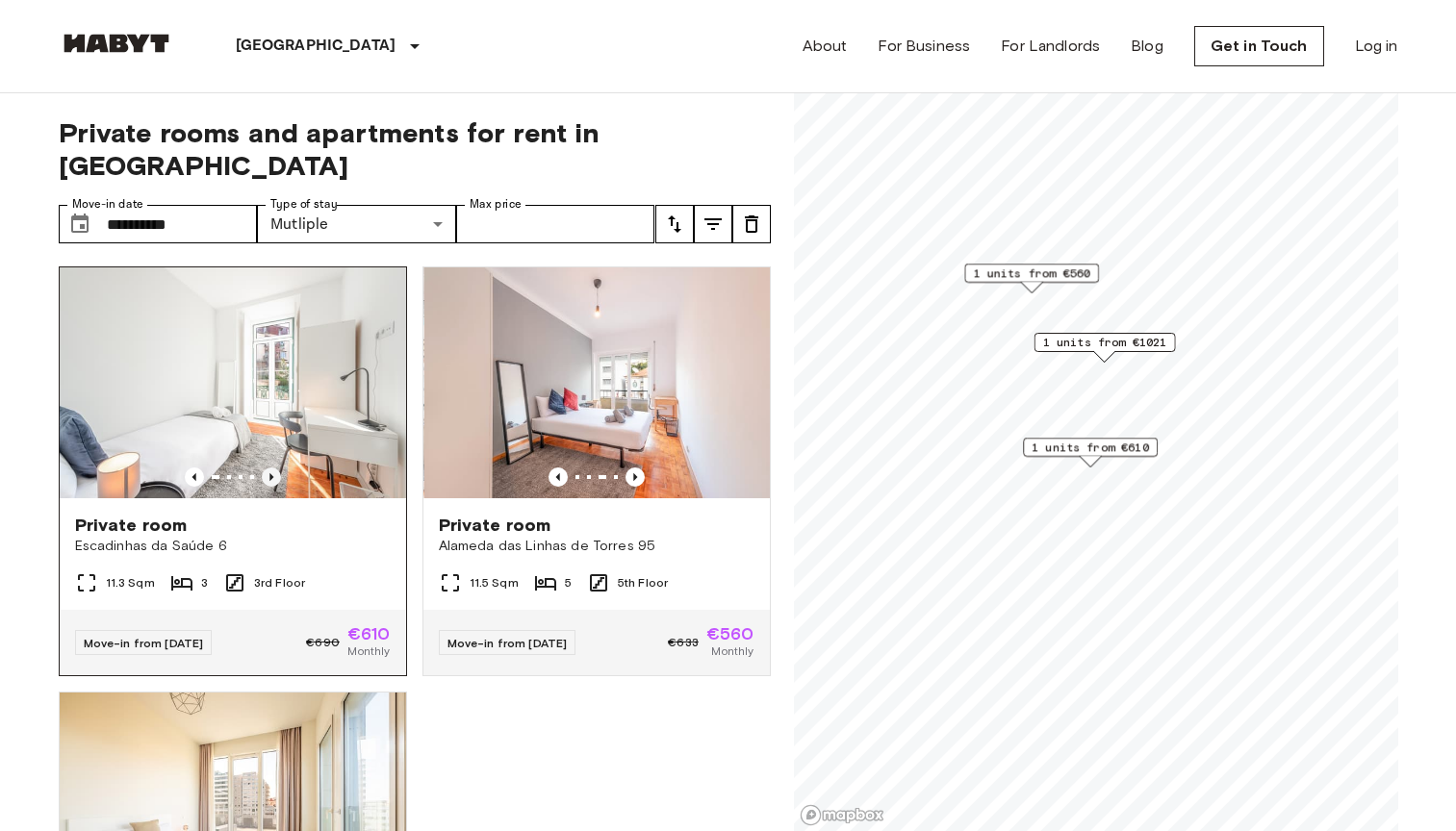
click at [275, 468] on icon "Previous image" at bounding box center [271, 477] width 19 height 19
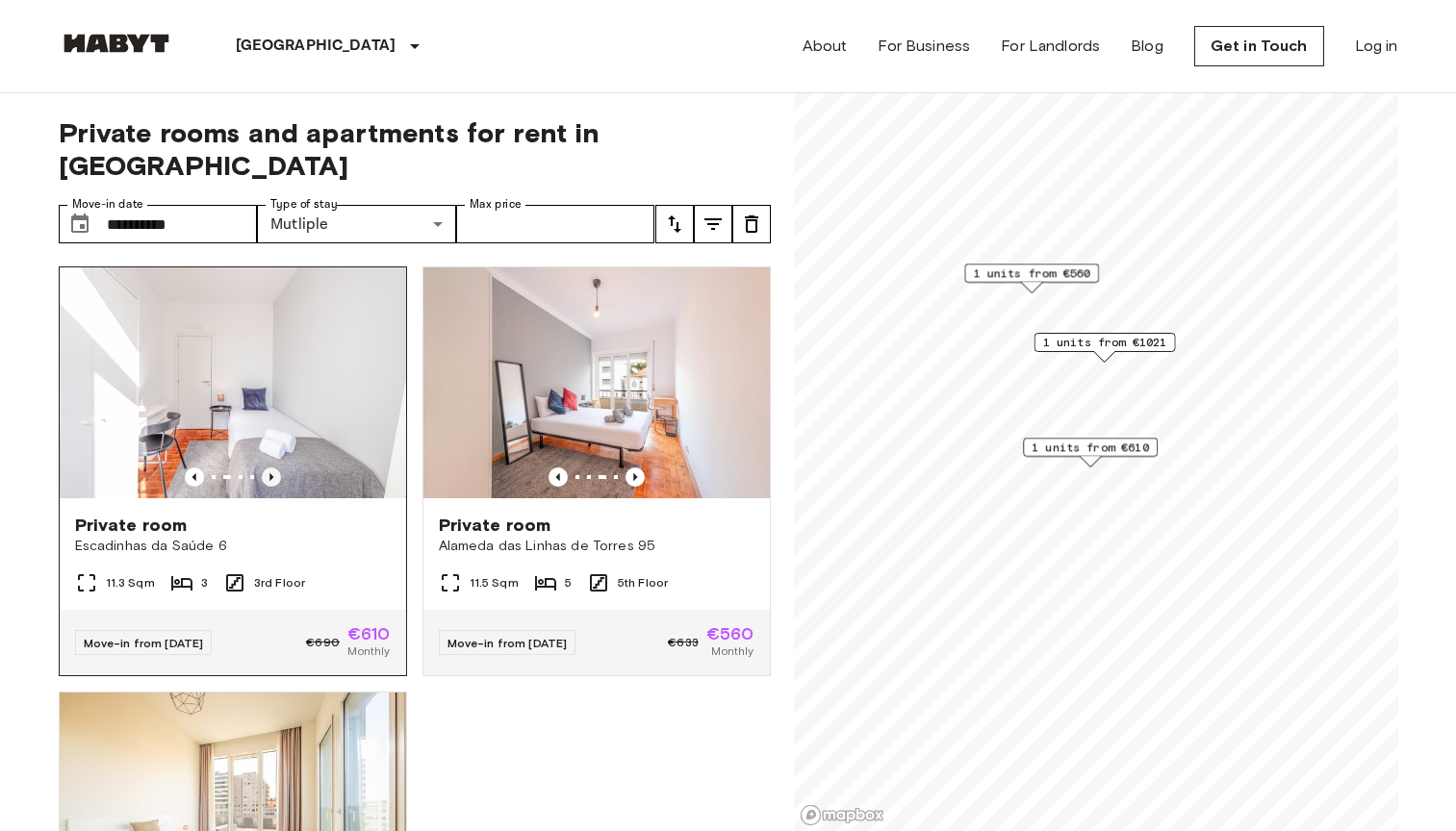
click at [275, 468] on icon "Previous image" at bounding box center [271, 477] width 19 height 19
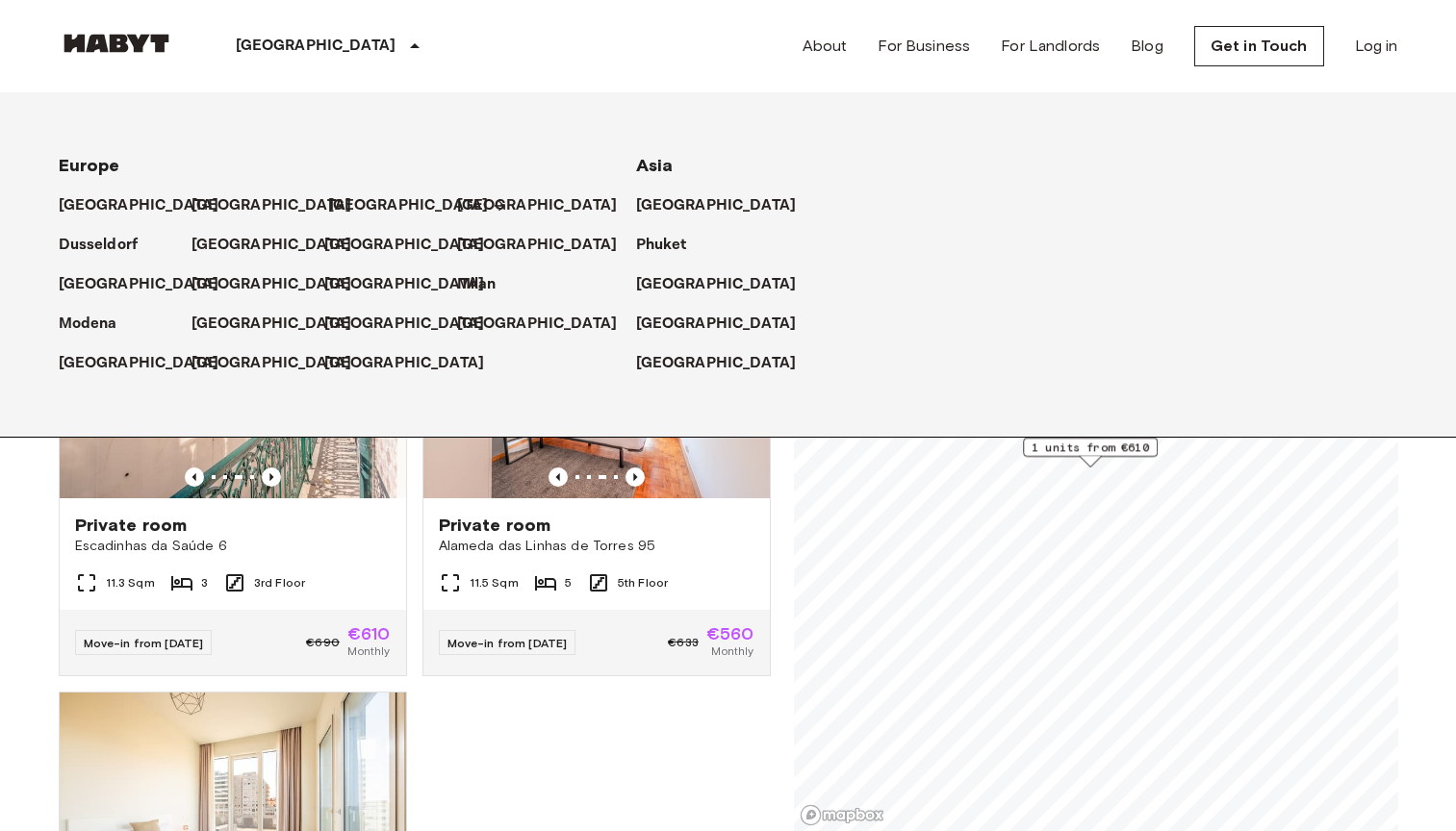
click at [363, 205] on p "[GEOGRAPHIC_DATA]" at bounding box center [408, 205] width 161 height 23
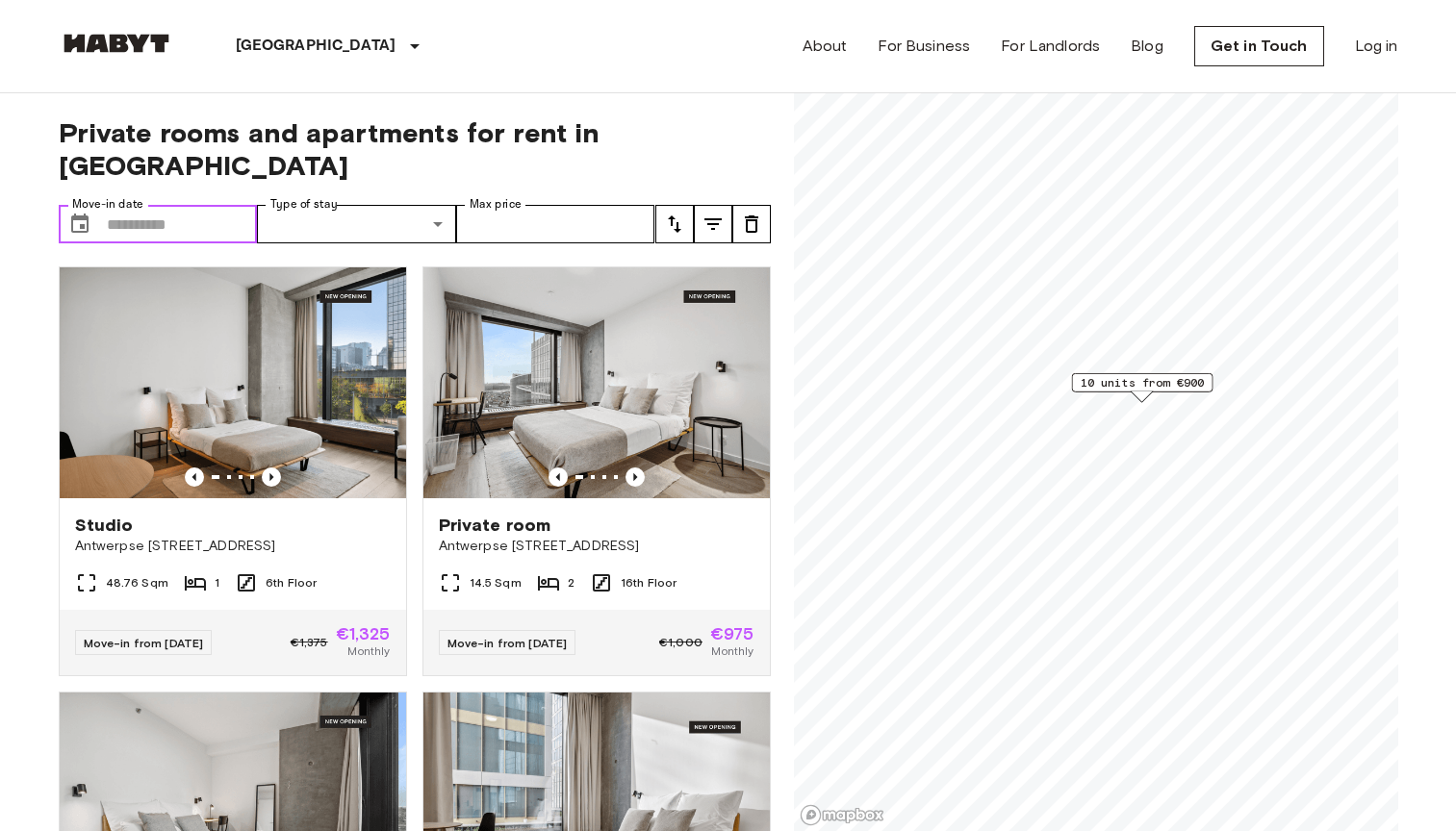
click at [214, 205] on input "Move-in date" at bounding box center [182, 224] width 151 height 38
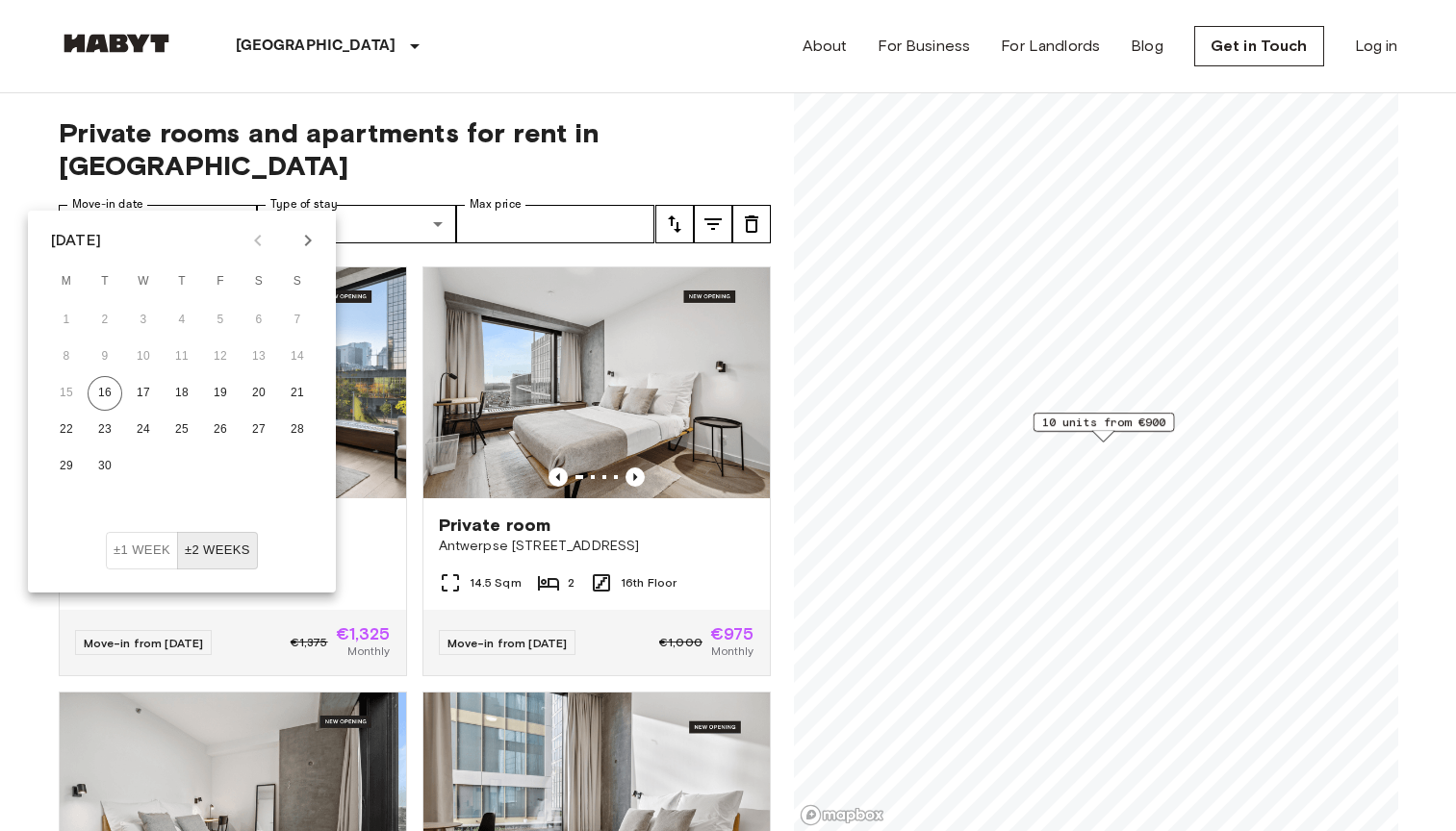
click at [304, 252] on button "Next month" at bounding box center [307, 240] width 33 height 33
click at [251, 317] on button "1" at bounding box center [258, 320] width 35 height 35
type input "**********"
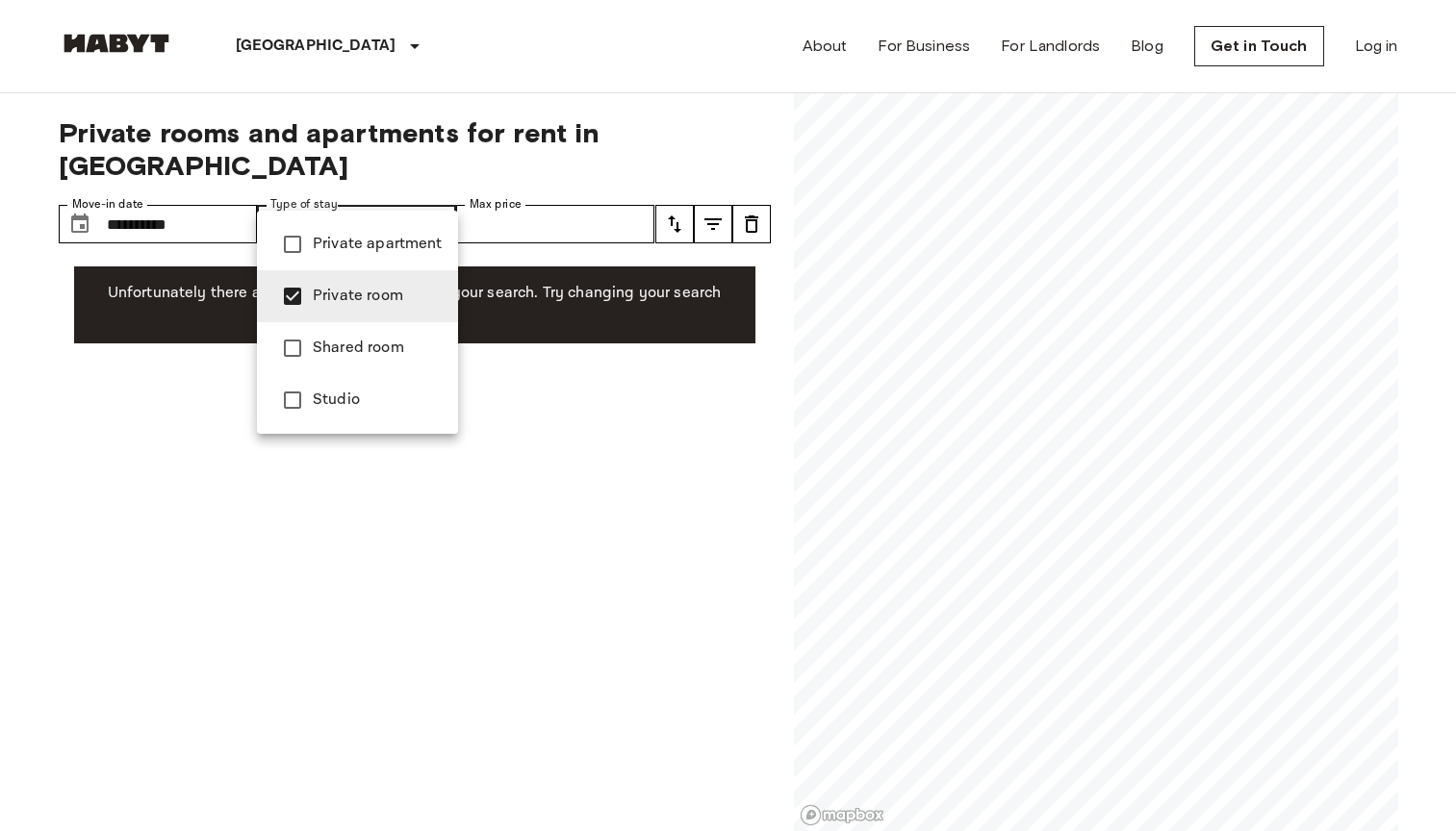
type input "**********"
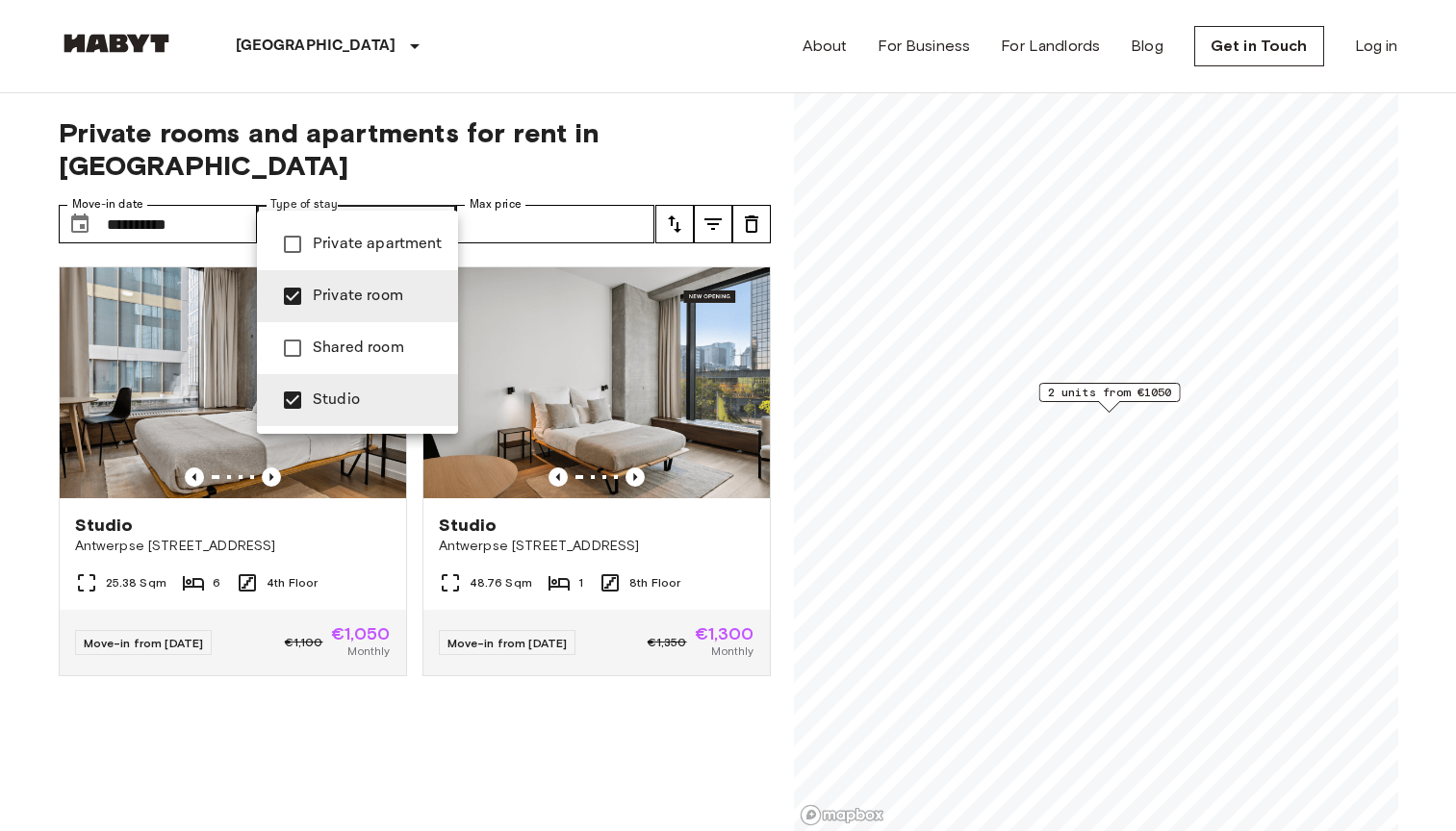
click at [547, 121] on div at bounding box center [728, 415] width 1456 height 831
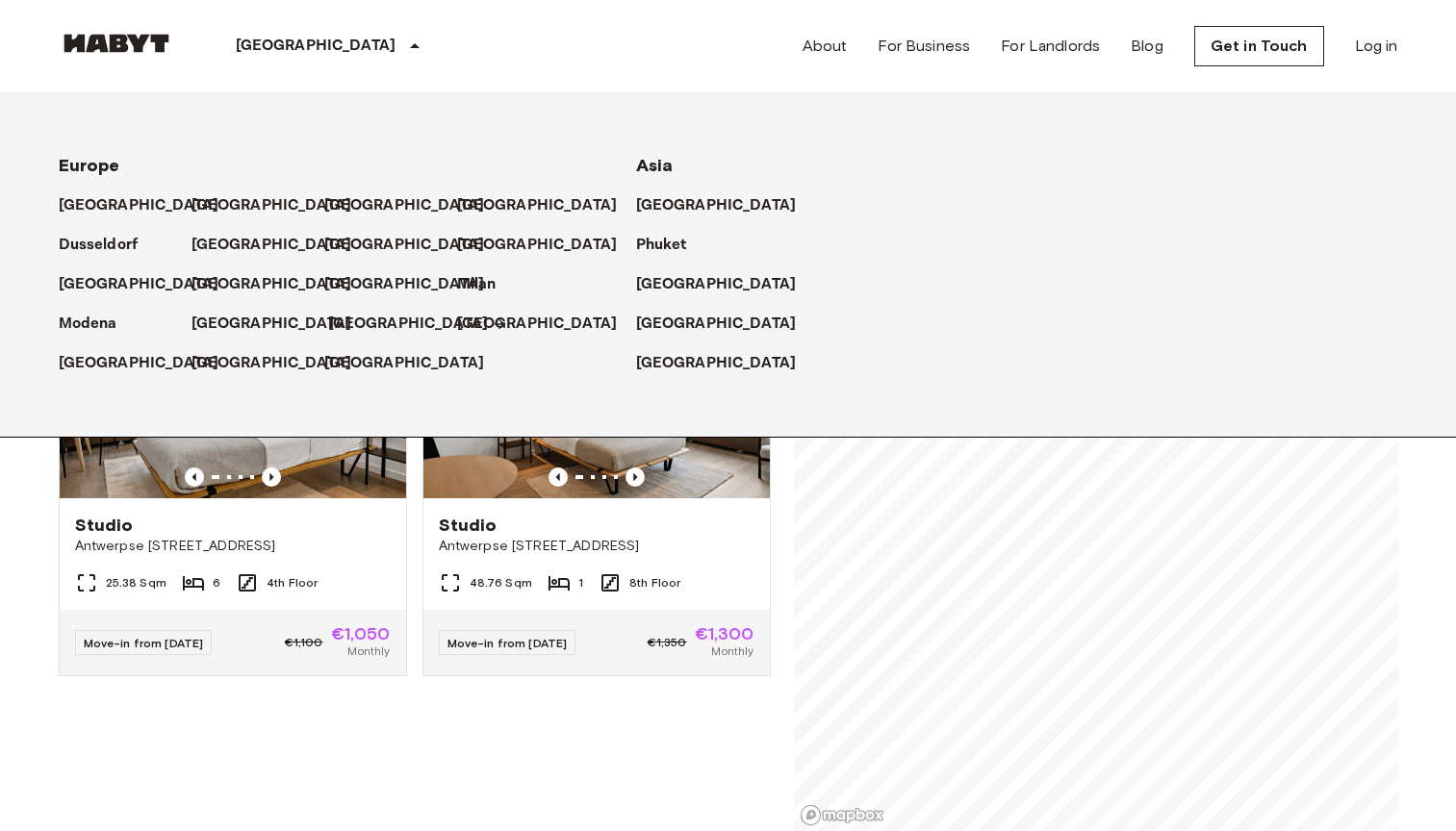
click at [350, 325] on p "[GEOGRAPHIC_DATA]" at bounding box center [408, 324] width 161 height 23
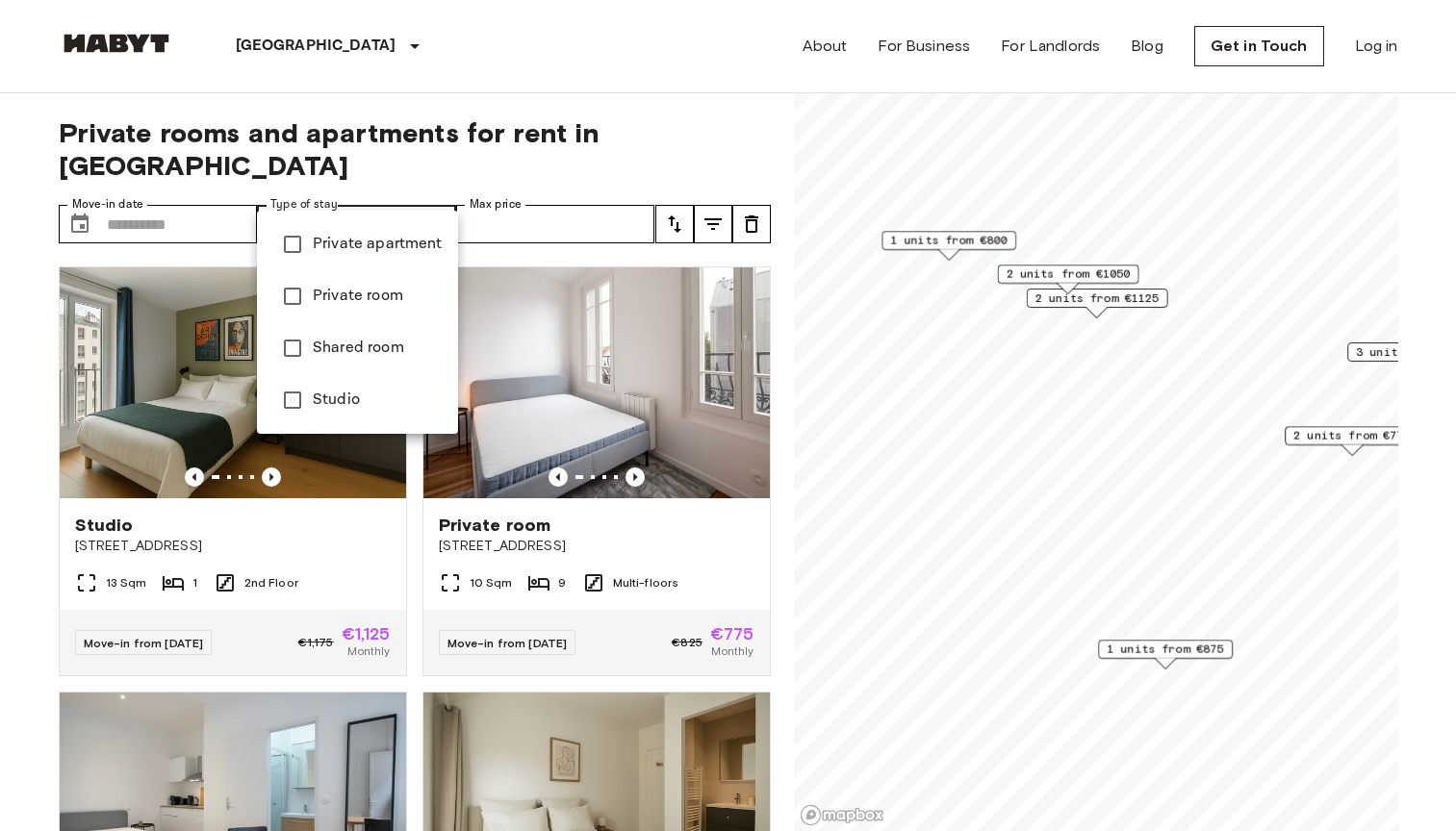
type input "******"
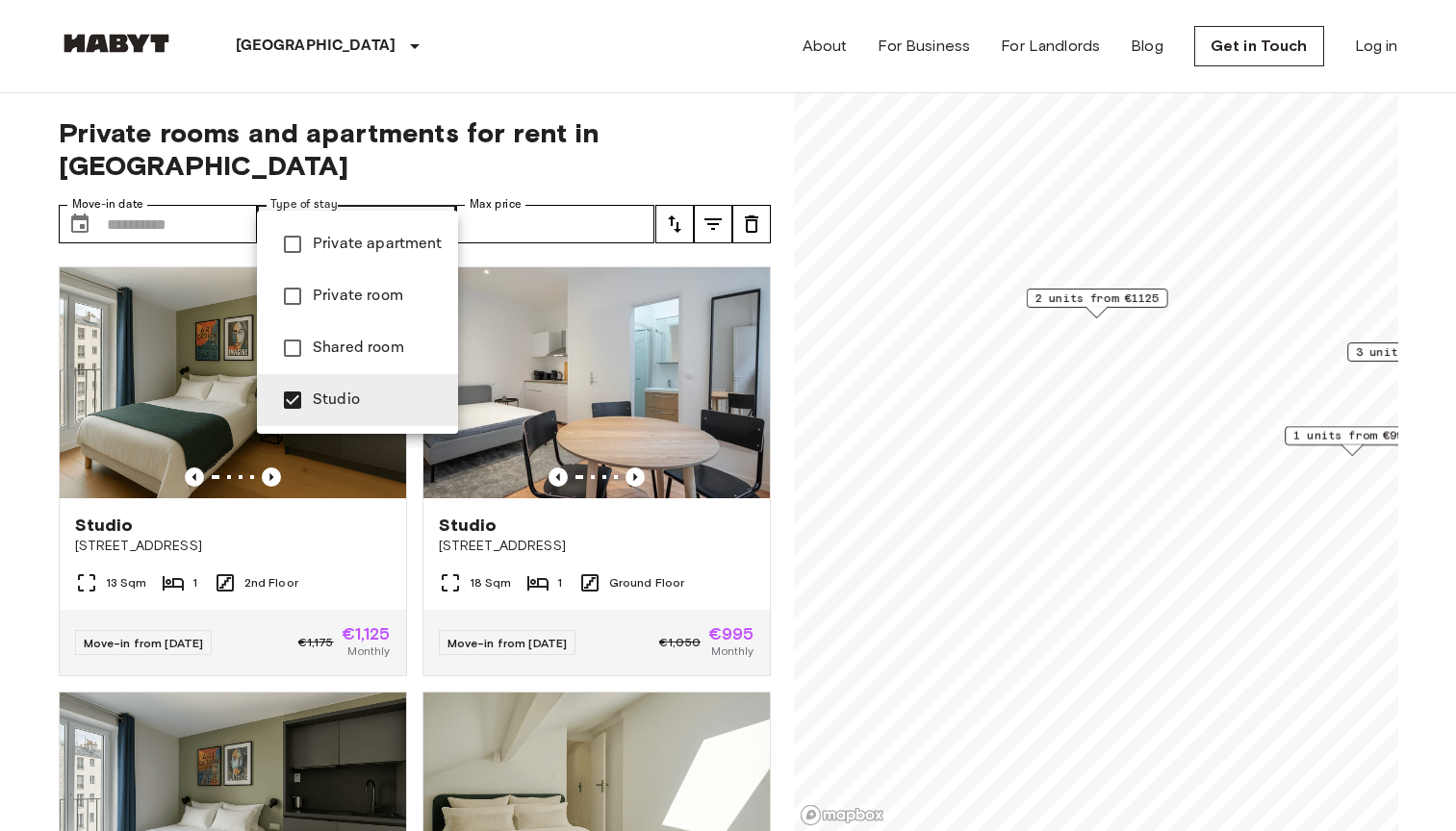
click at [227, 193] on div at bounding box center [728, 415] width 1456 height 831
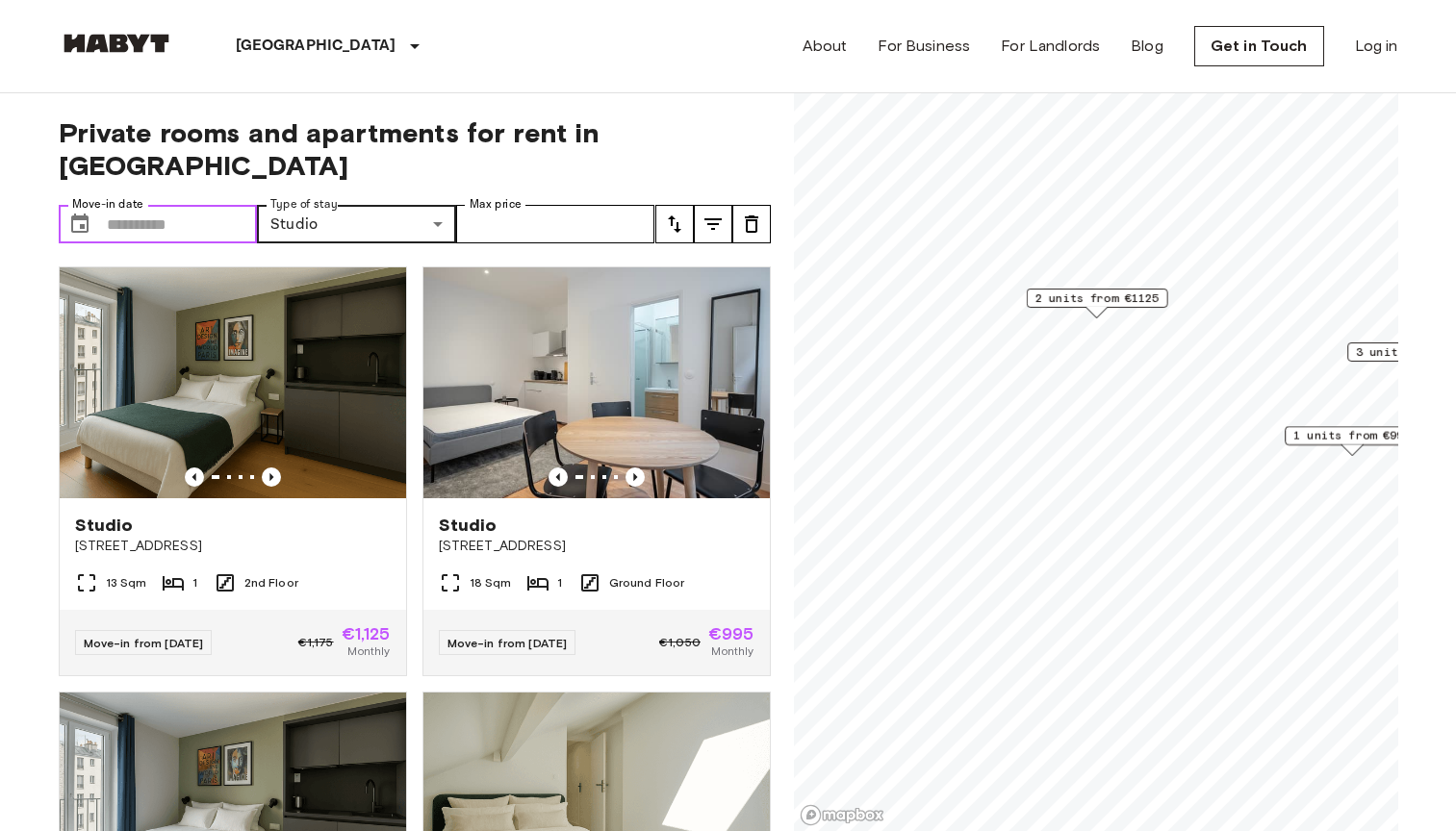
click at [187, 205] on input "Move-in date" at bounding box center [182, 224] width 151 height 38
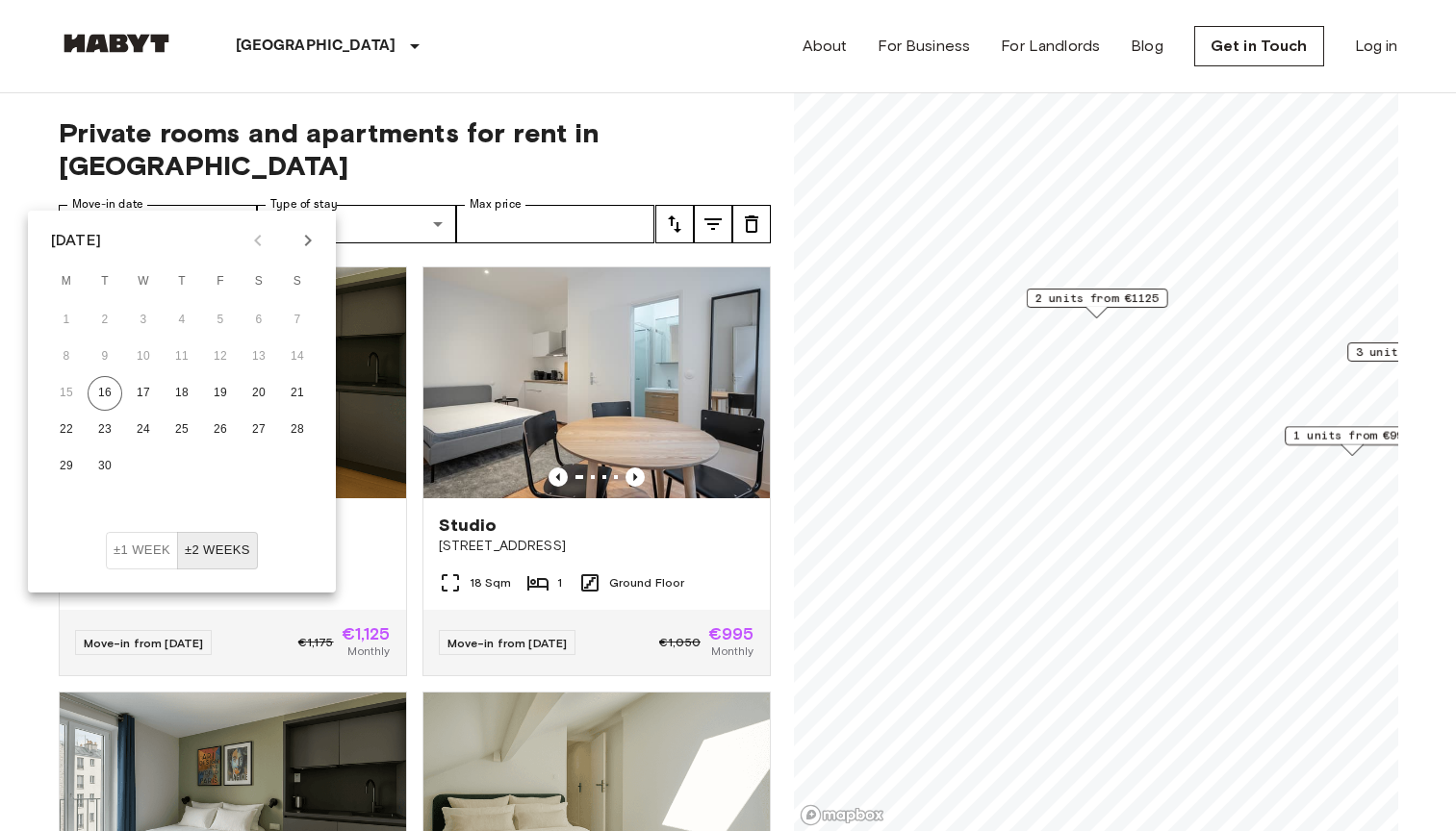
click at [304, 242] on icon "Next month" at bounding box center [307, 240] width 23 height 23
click at [255, 327] on button "1" at bounding box center [258, 320] width 35 height 35
type input "**********"
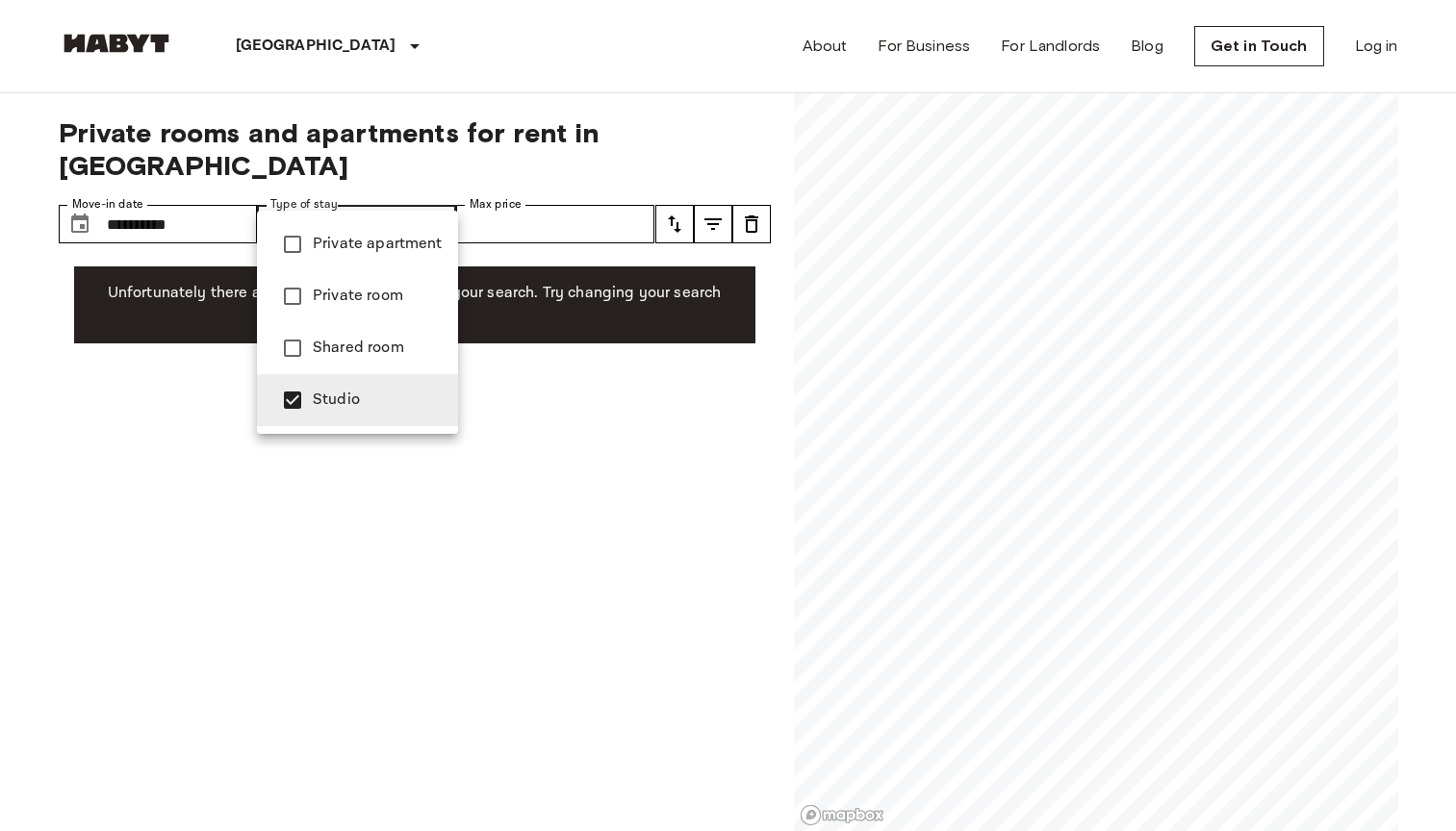
click at [337, 298] on span "Private room" at bounding box center [378, 296] width 130 height 23
type input "**********"
click at [509, 437] on div at bounding box center [728, 415] width 1456 height 831
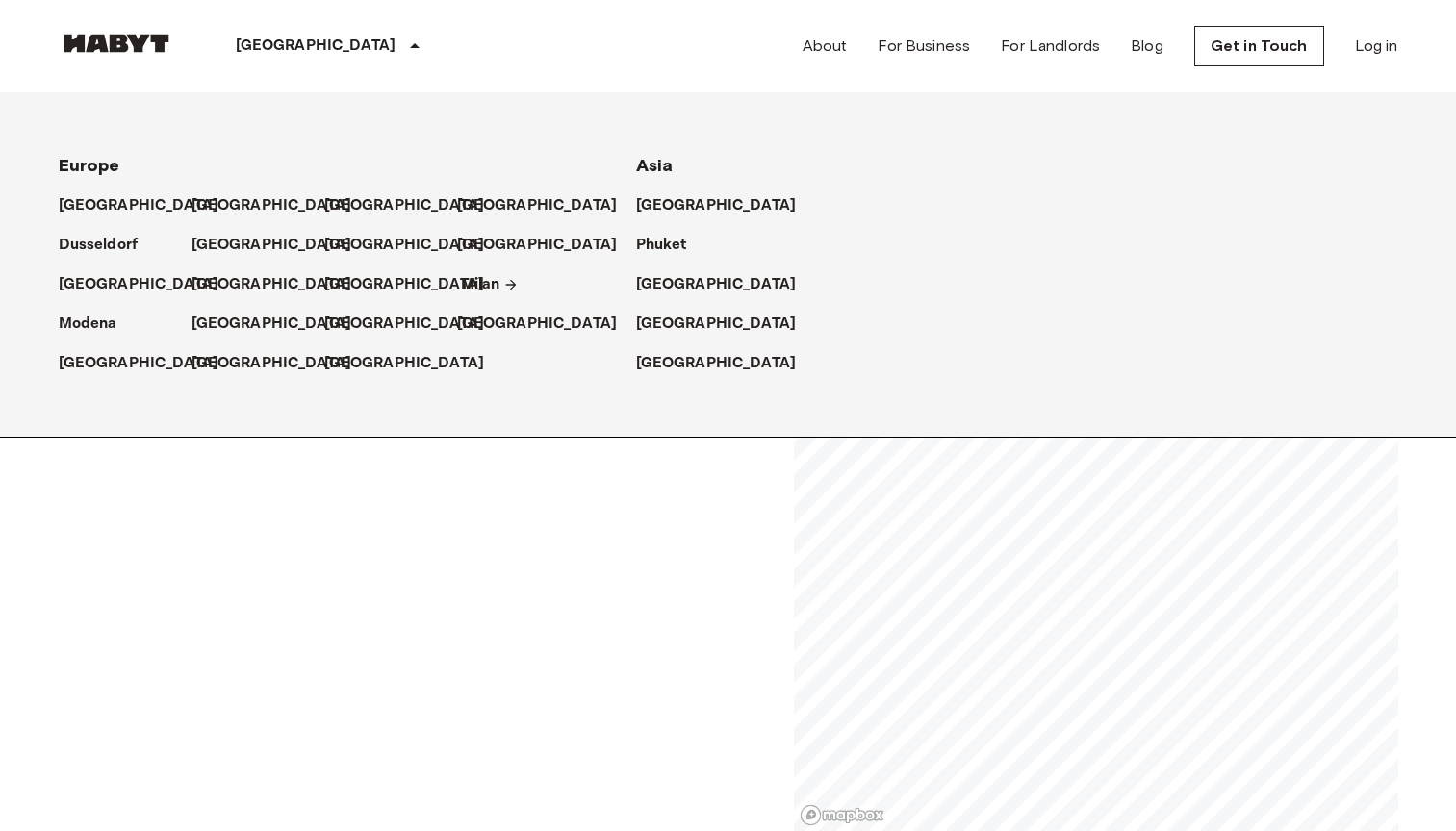
click at [482, 291] on p "Milan" at bounding box center [480, 284] width 39 height 23
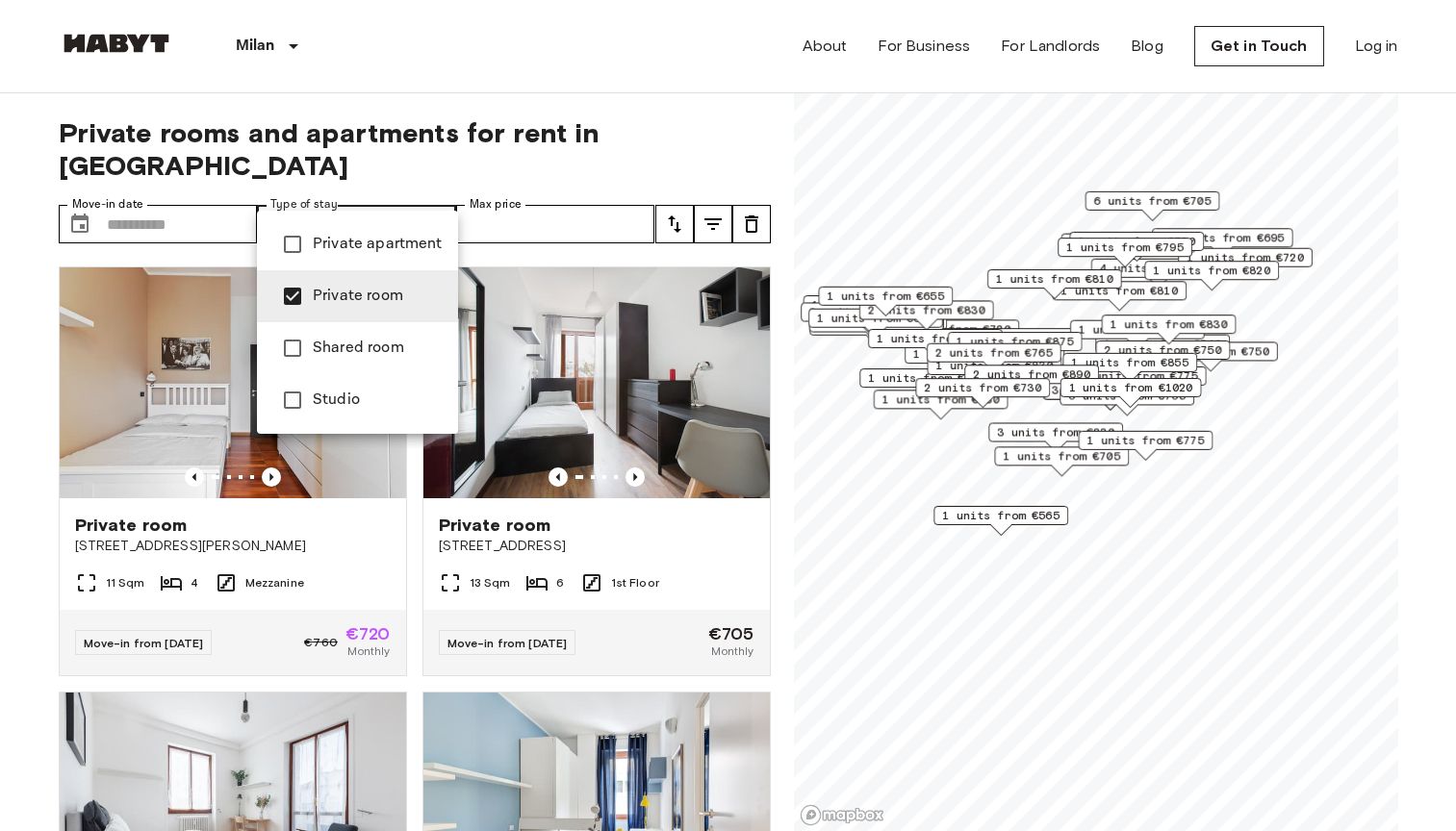
click at [315, 399] on span "Studio" at bounding box center [378, 400] width 130 height 23
type input "**********"
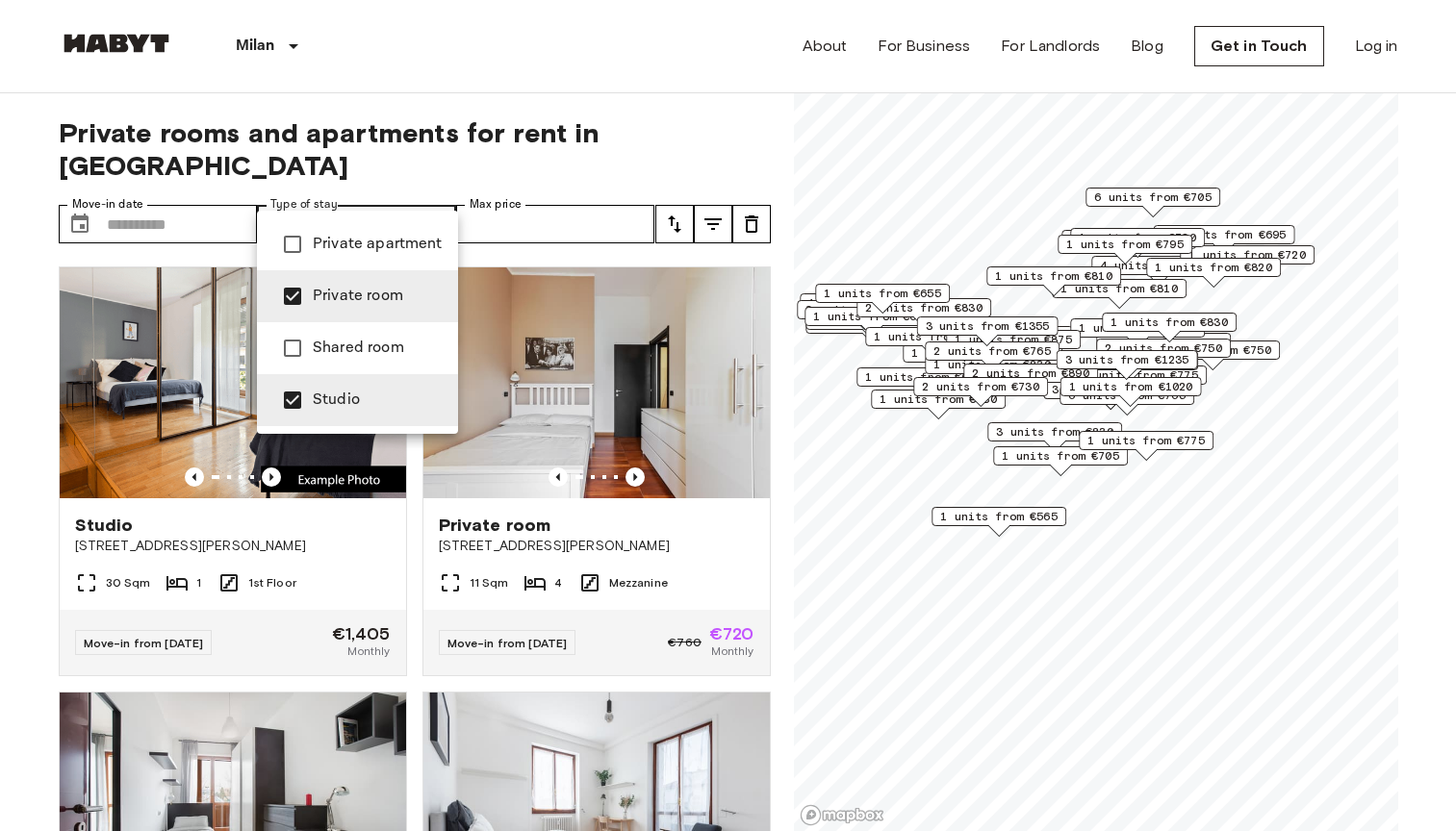
click at [213, 191] on div at bounding box center [728, 415] width 1456 height 831
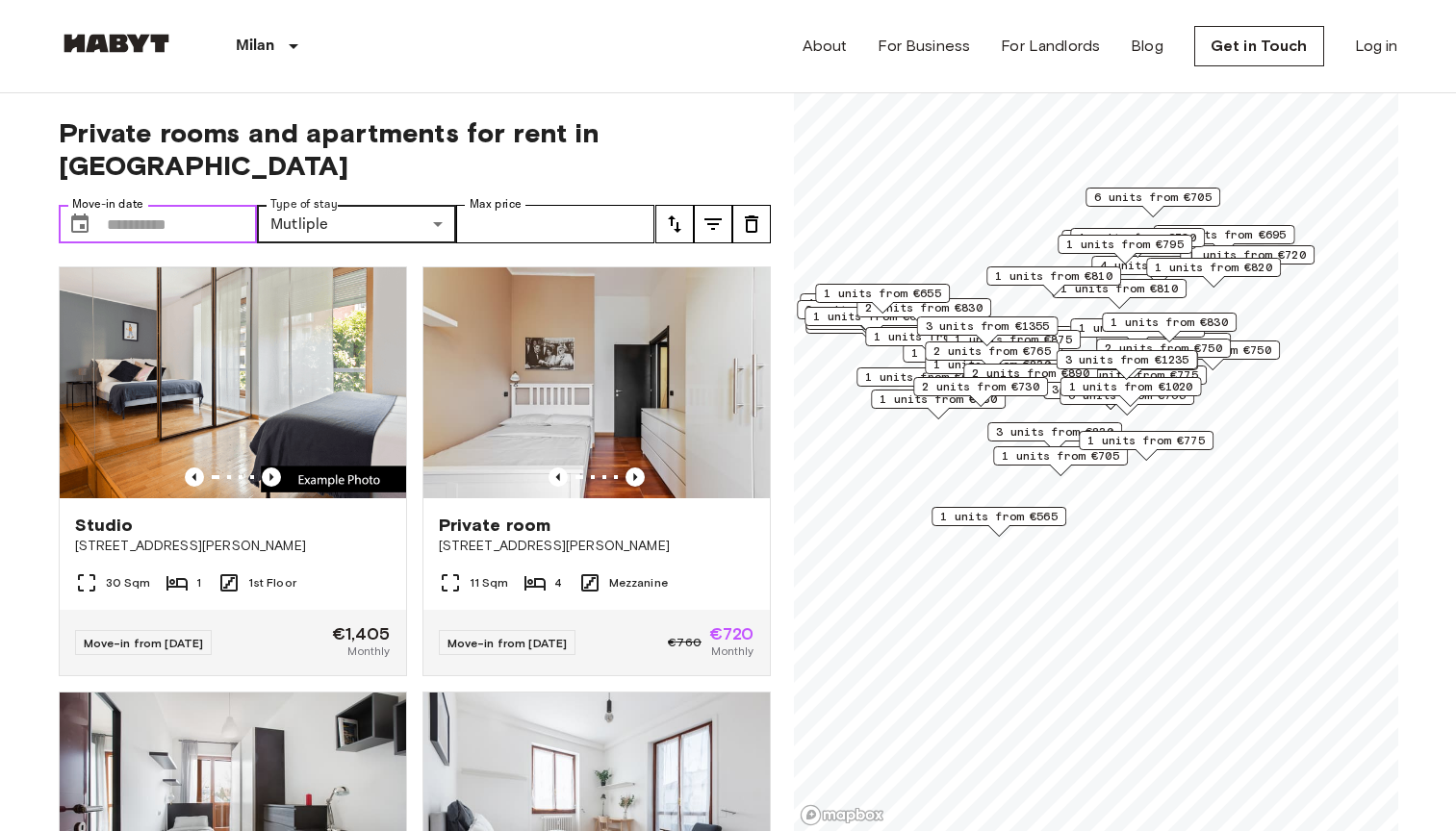
click at [165, 205] on input "Move-in date" at bounding box center [182, 224] width 151 height 38
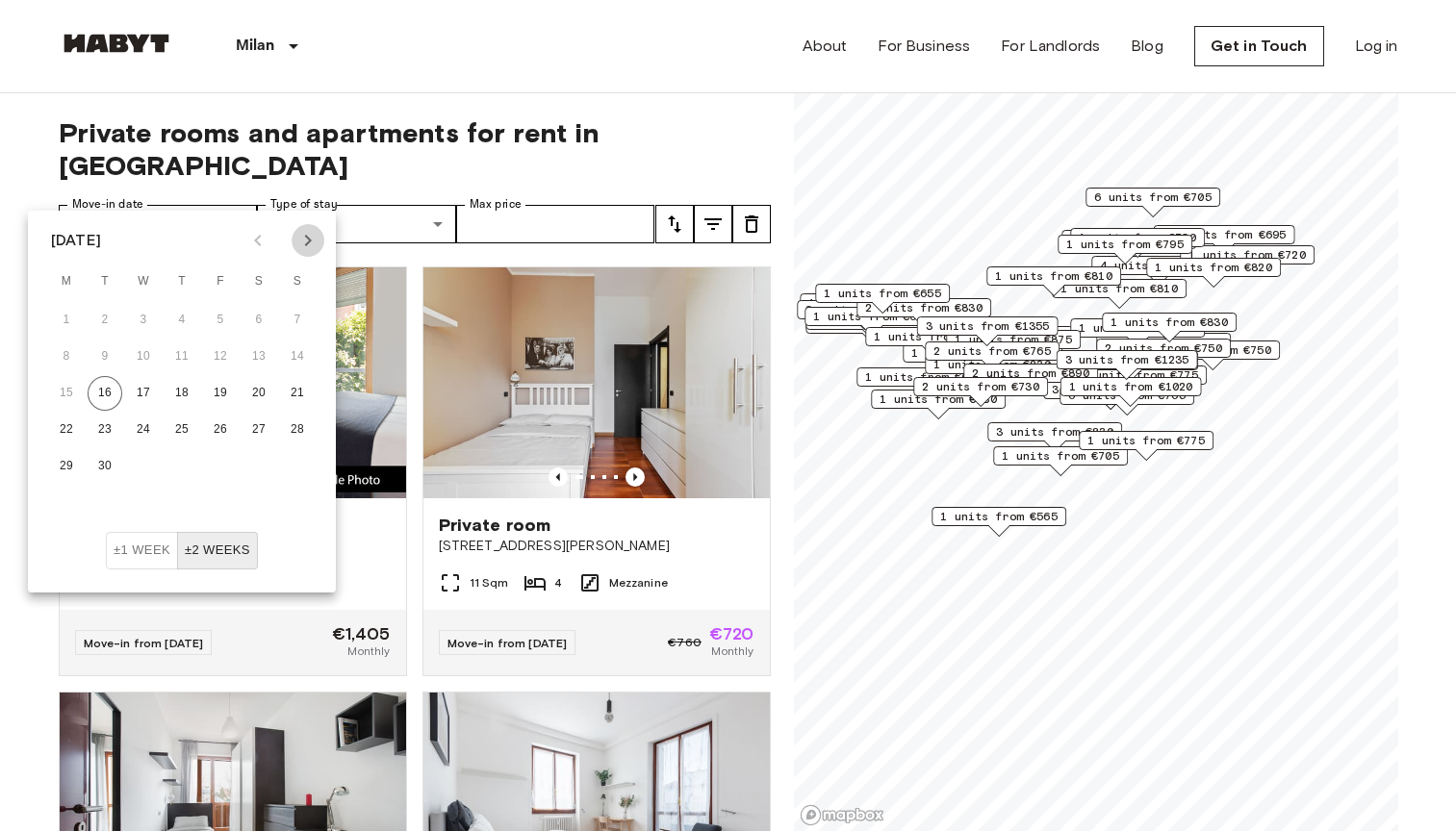
click at [311, 244] on icon "Next month" at bounding box center [307, 240] width 23 height 23
click at [253, 315] on button "1" at bounding box center [258, 320] width 35 height 35
type input "**********"
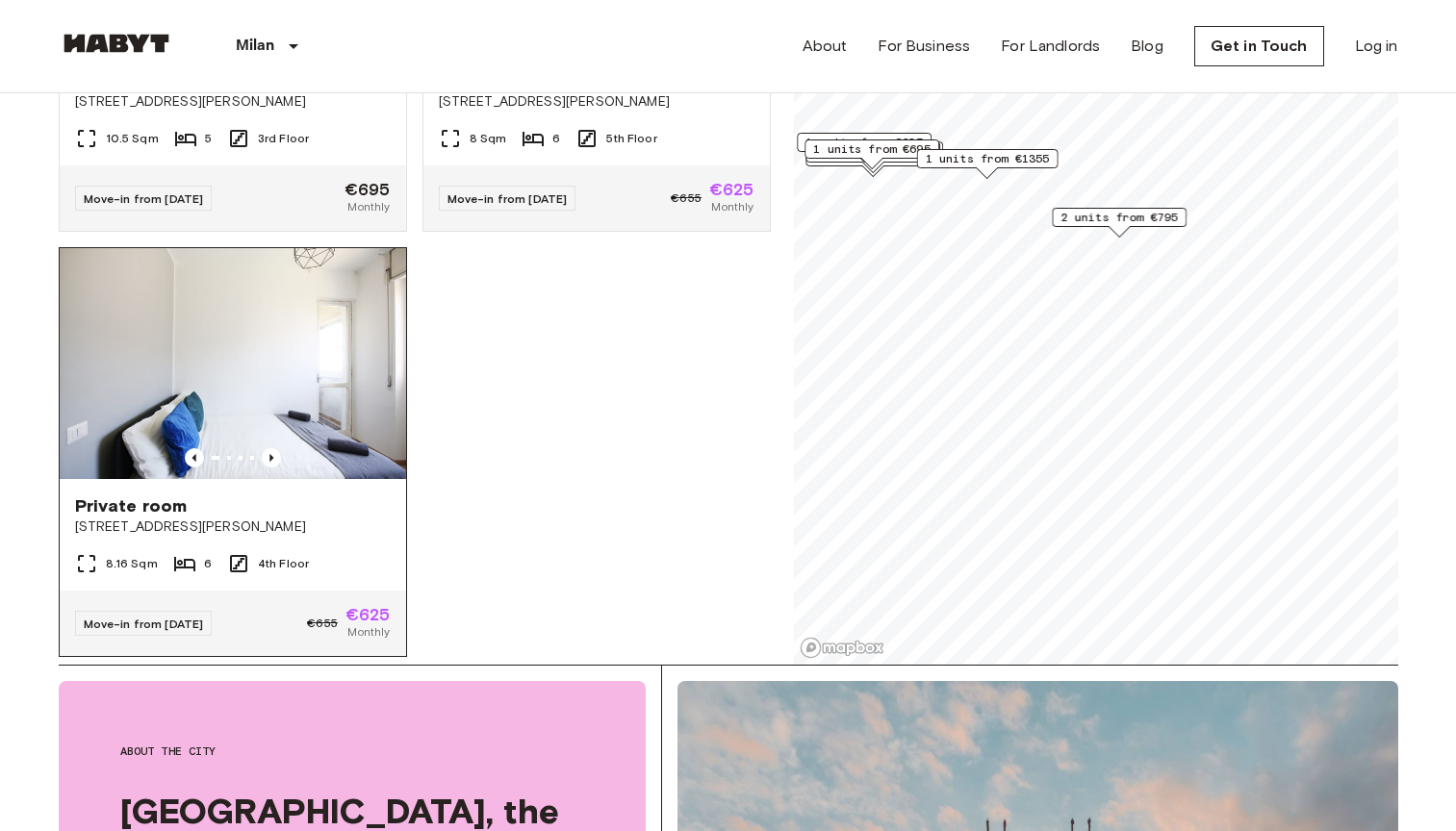
scroll to position [1976, 0]
click at [273, 456] on icon "Previous image" at bounding box center [271, 460] width 4 height 8
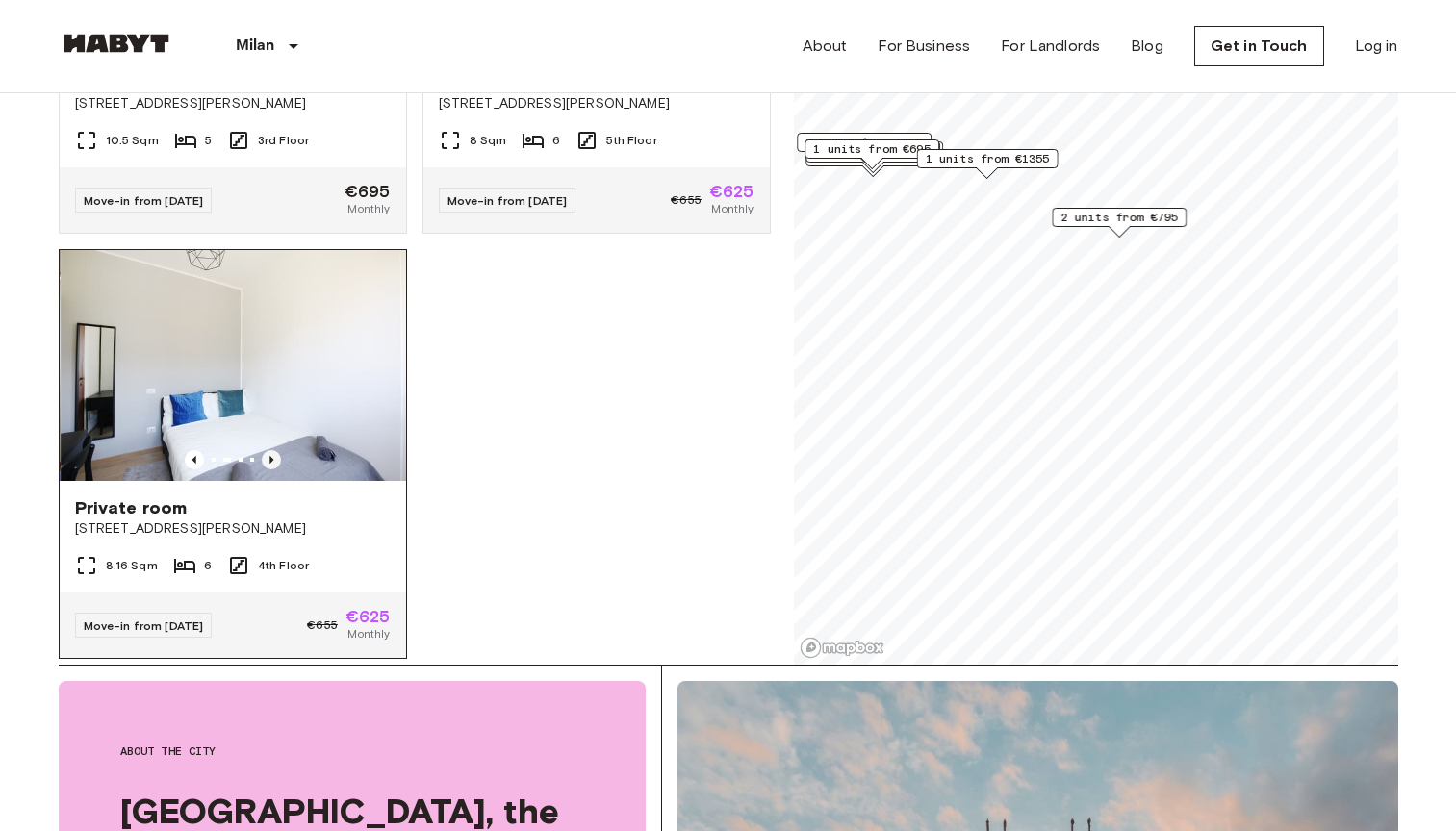
click at [273, 456] on icon "Previous image" at bounding box center [271, 460] width 4 height 8
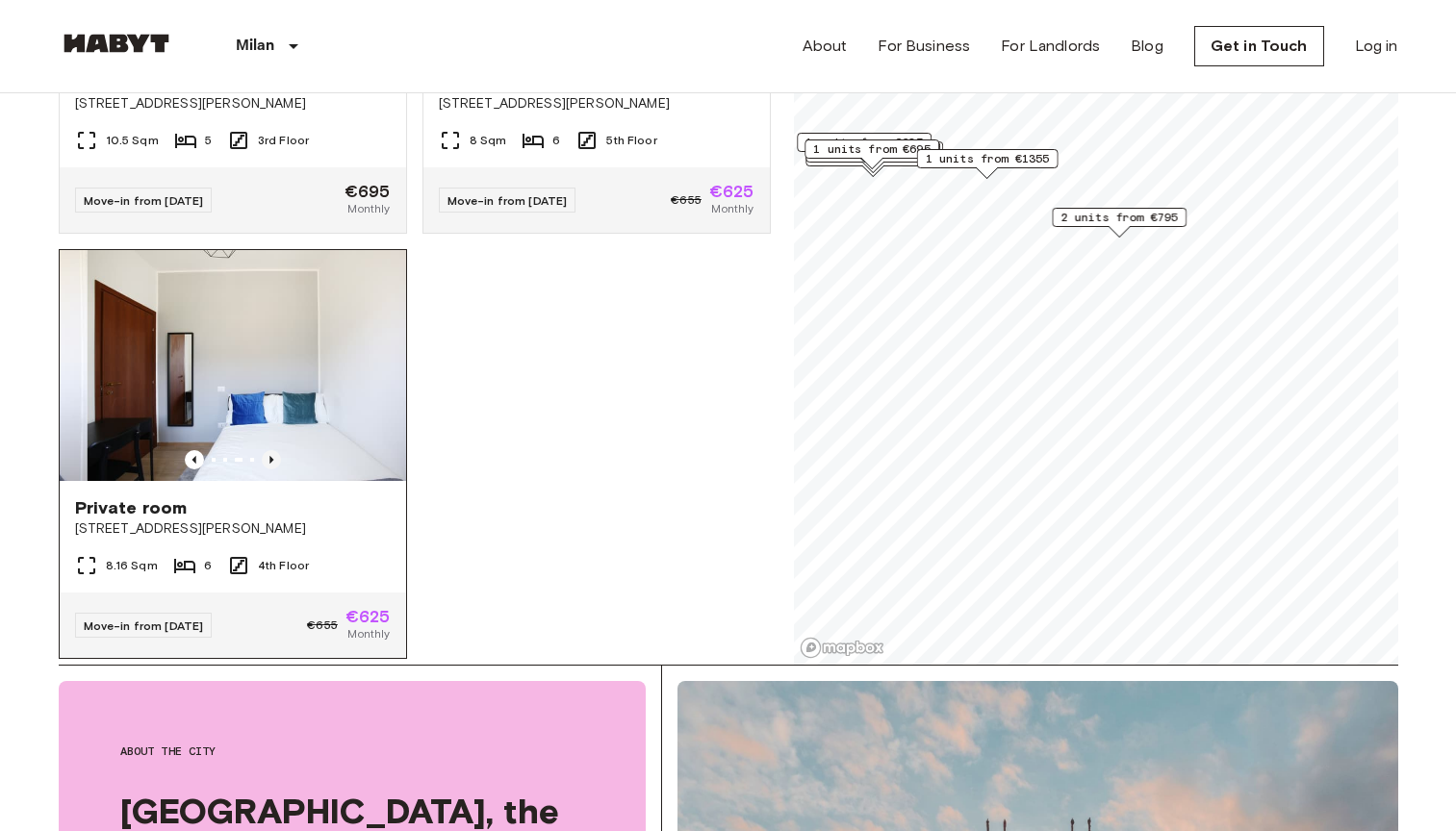
click at [273, 456] on icon "Previous image" at bounding box center [271, 460] width 4 height 8
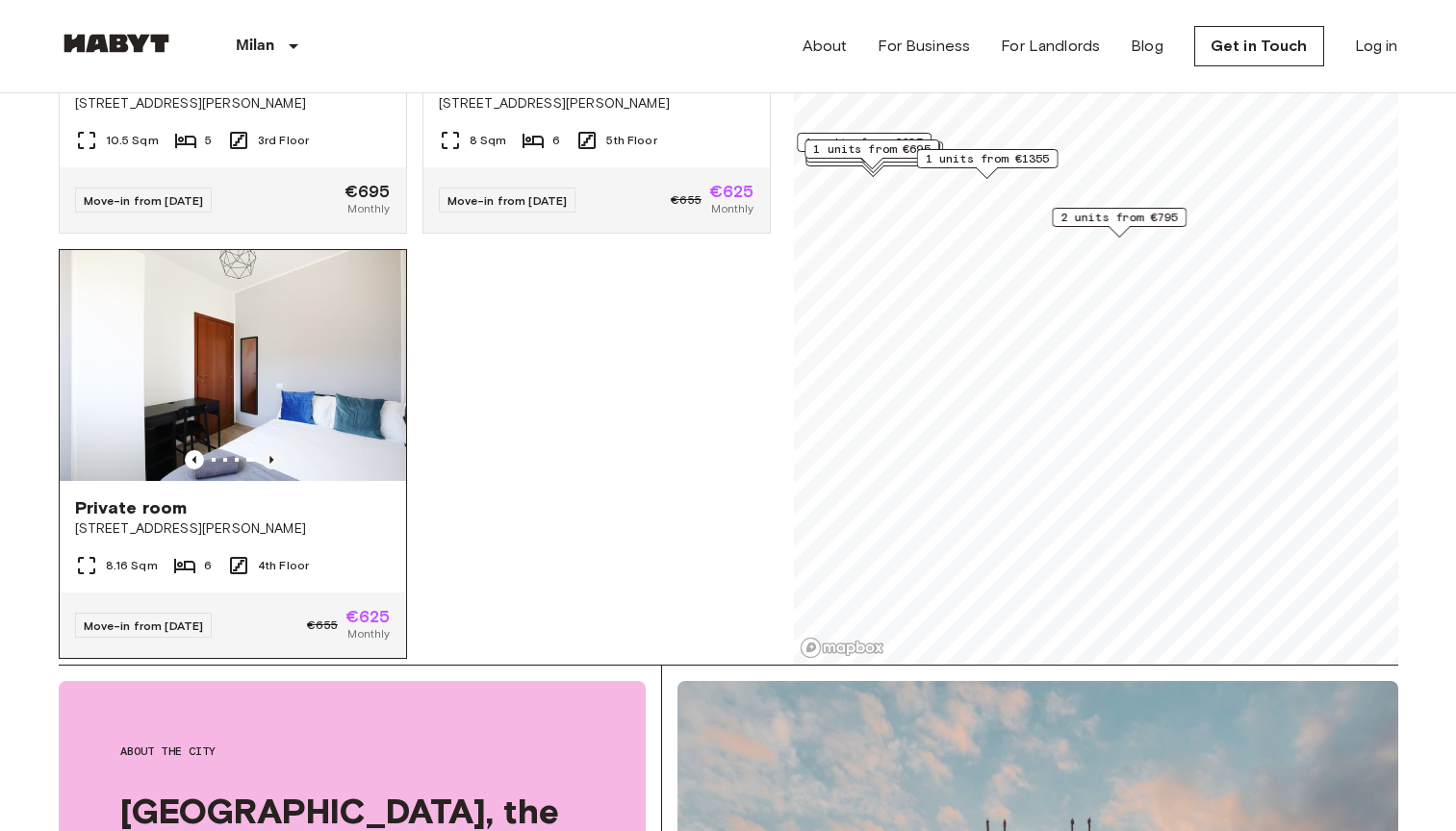
click at [273, 456] on icon "Previous image" at bounding box center [271, 460] width 4 height 8
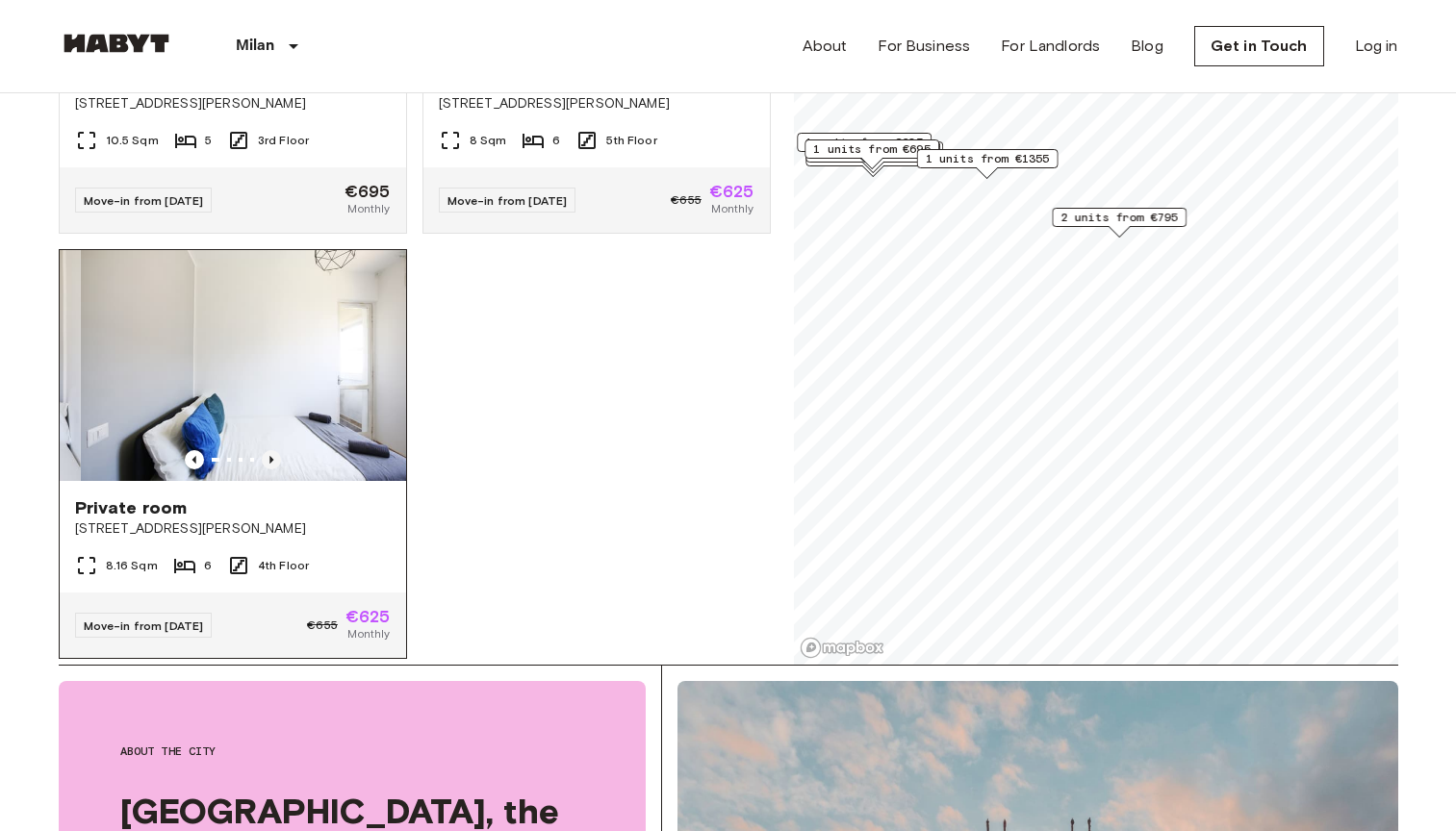
click at [273, 456] on icon "Previous image" at bounding box center [271, 460] width 4 height 8
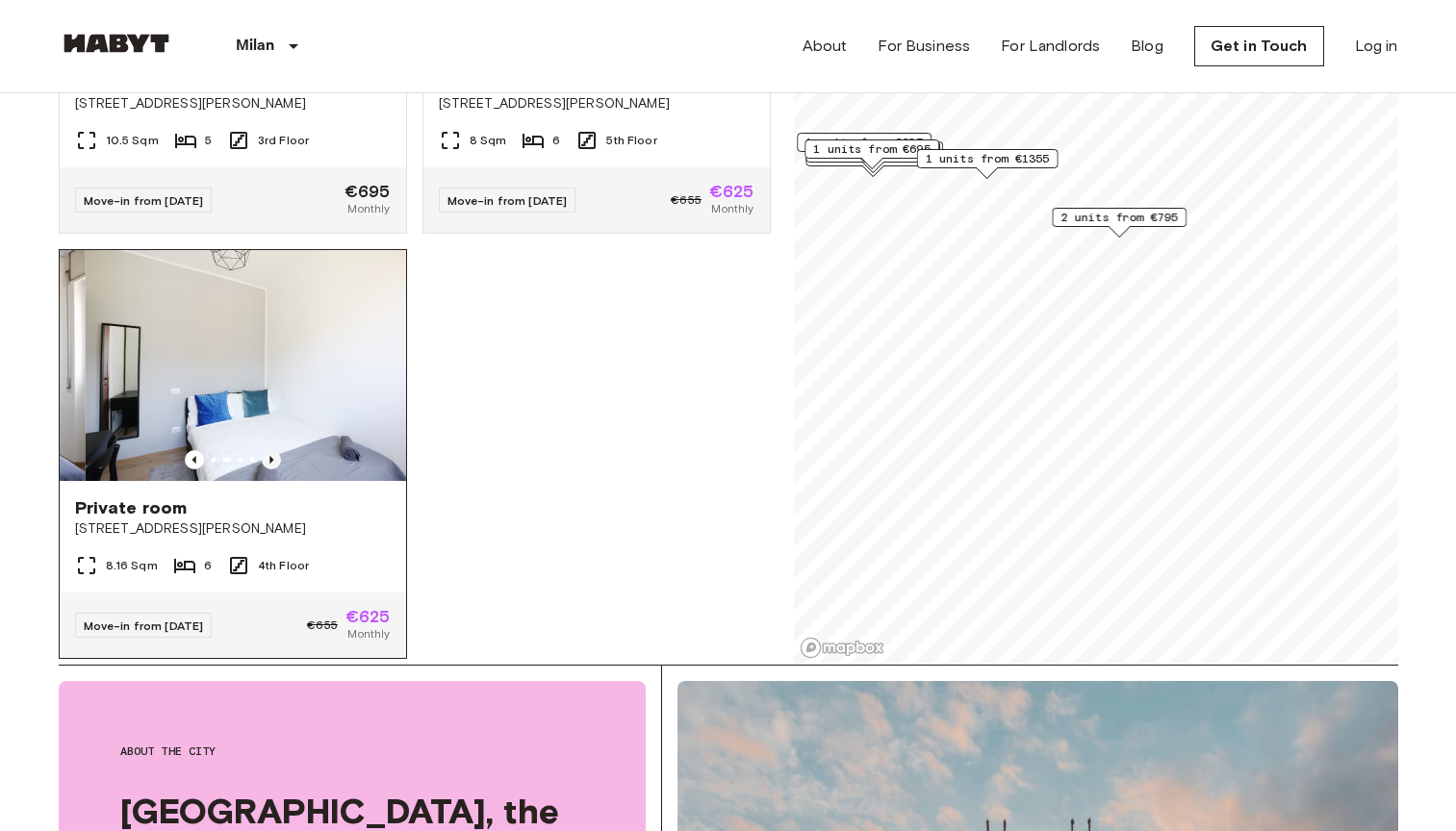
click at [273, 456] on icon "Previous image" at bounding box center [271, 460] width 4 height 8
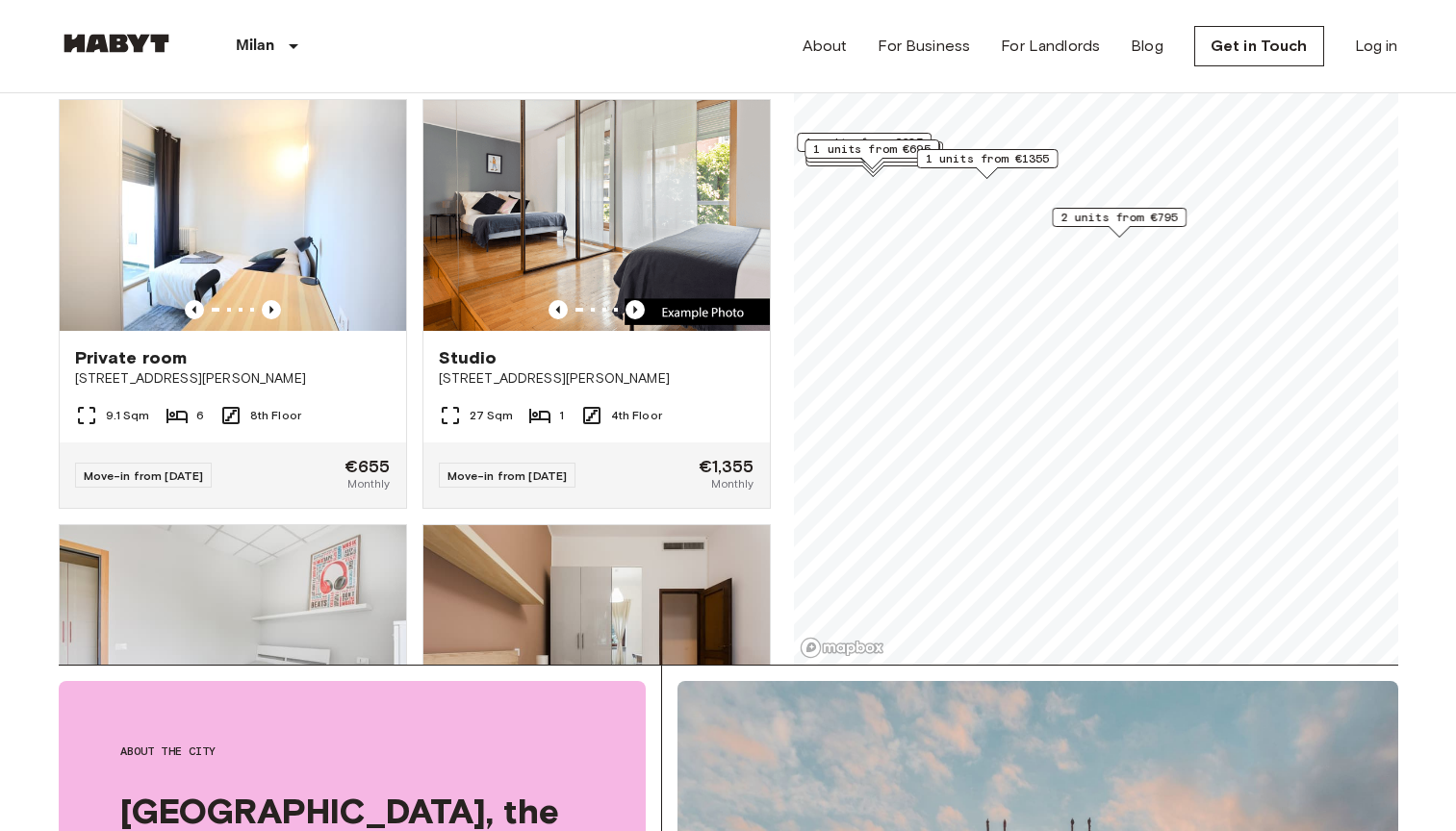
scroll to position [0, 0]
